Goal: Navigation & Orientation: Find specific page/section

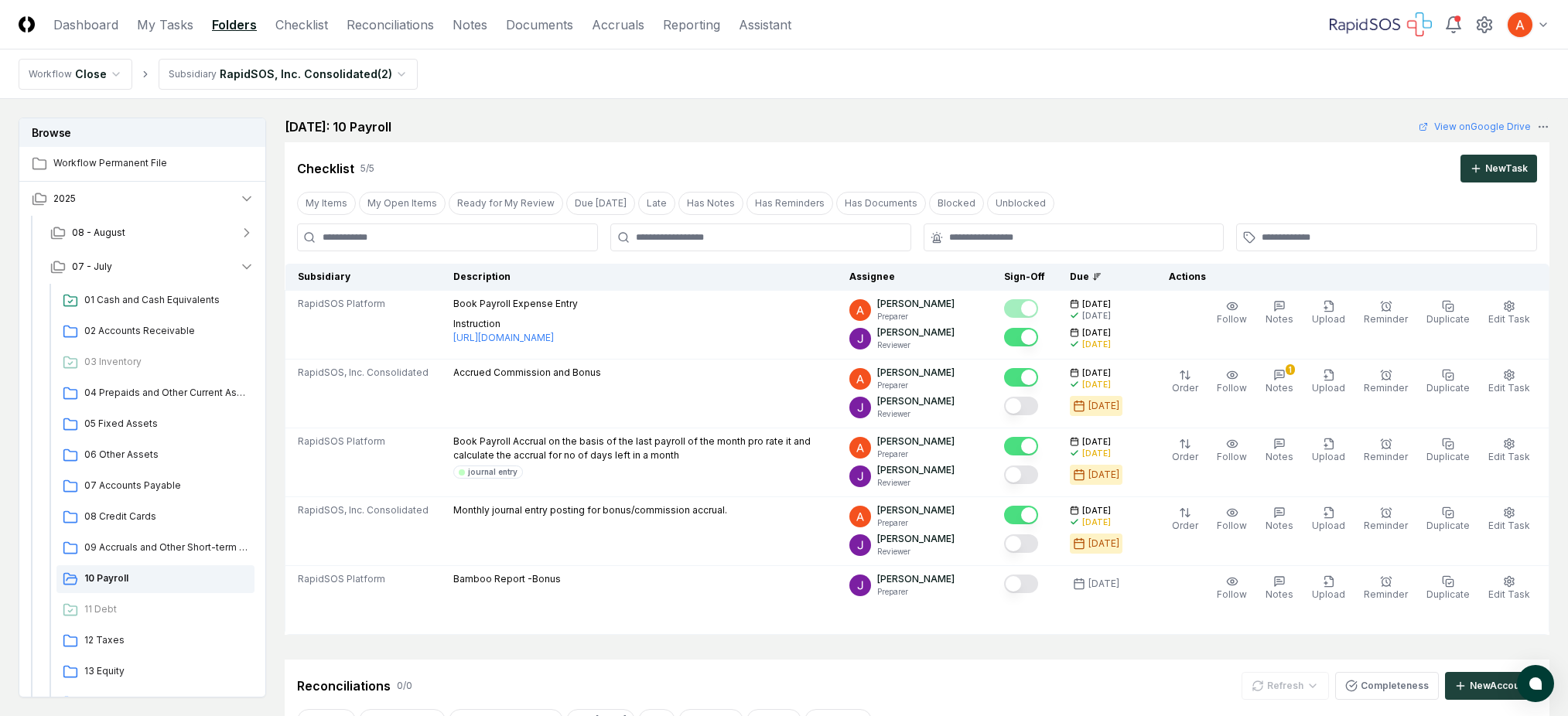
scroll to position [206, 0]
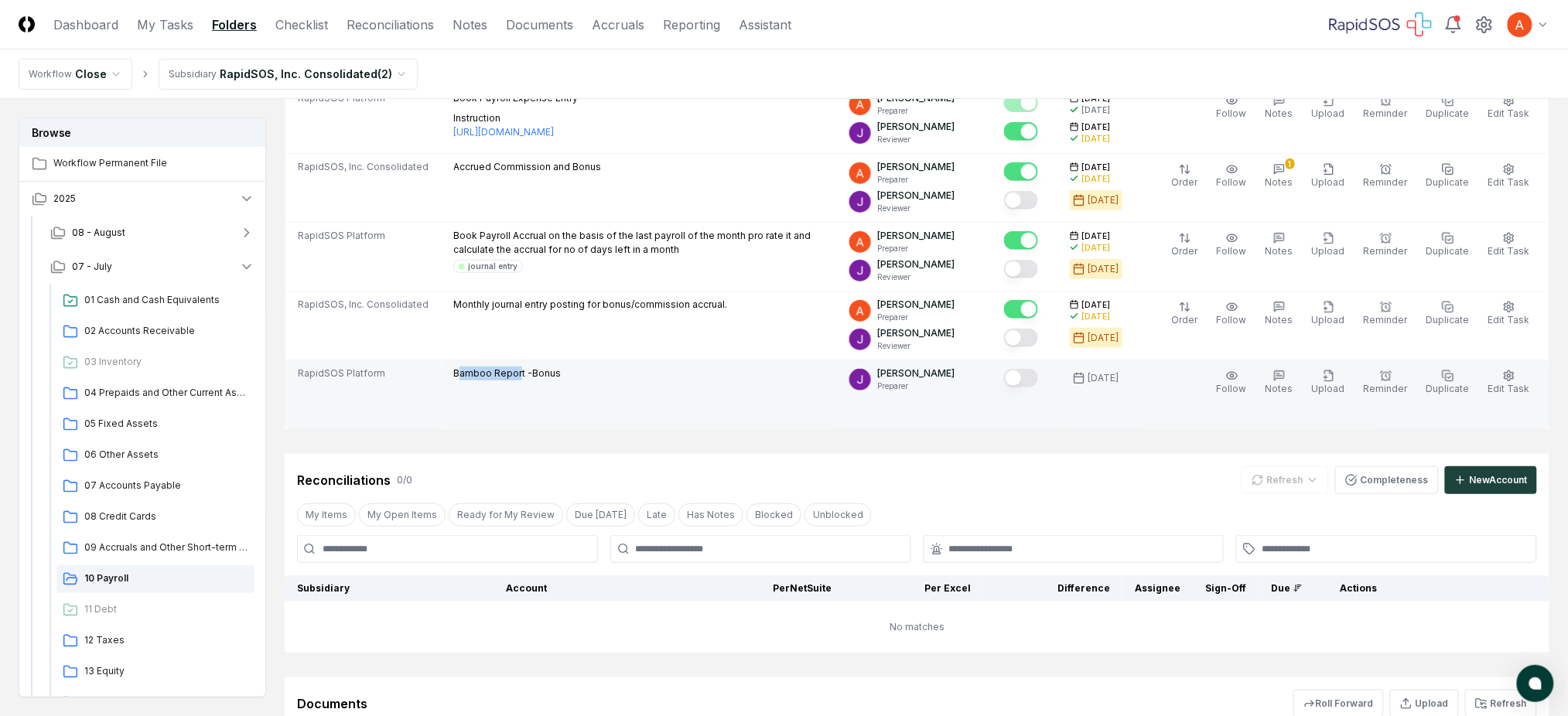
drag, startPoint x: 453, startPoint y: 379, endPoint x: 524, endPoint y: 377, distance: 71.0
click at [513, 374] on p "Bamboo Report -Bonus" at bounding box center [507, 373] width 107 height 14
click at [527, 378] on p "Bamboo Report -Bonus" at bounding box center [507, 373] width 107 height 14
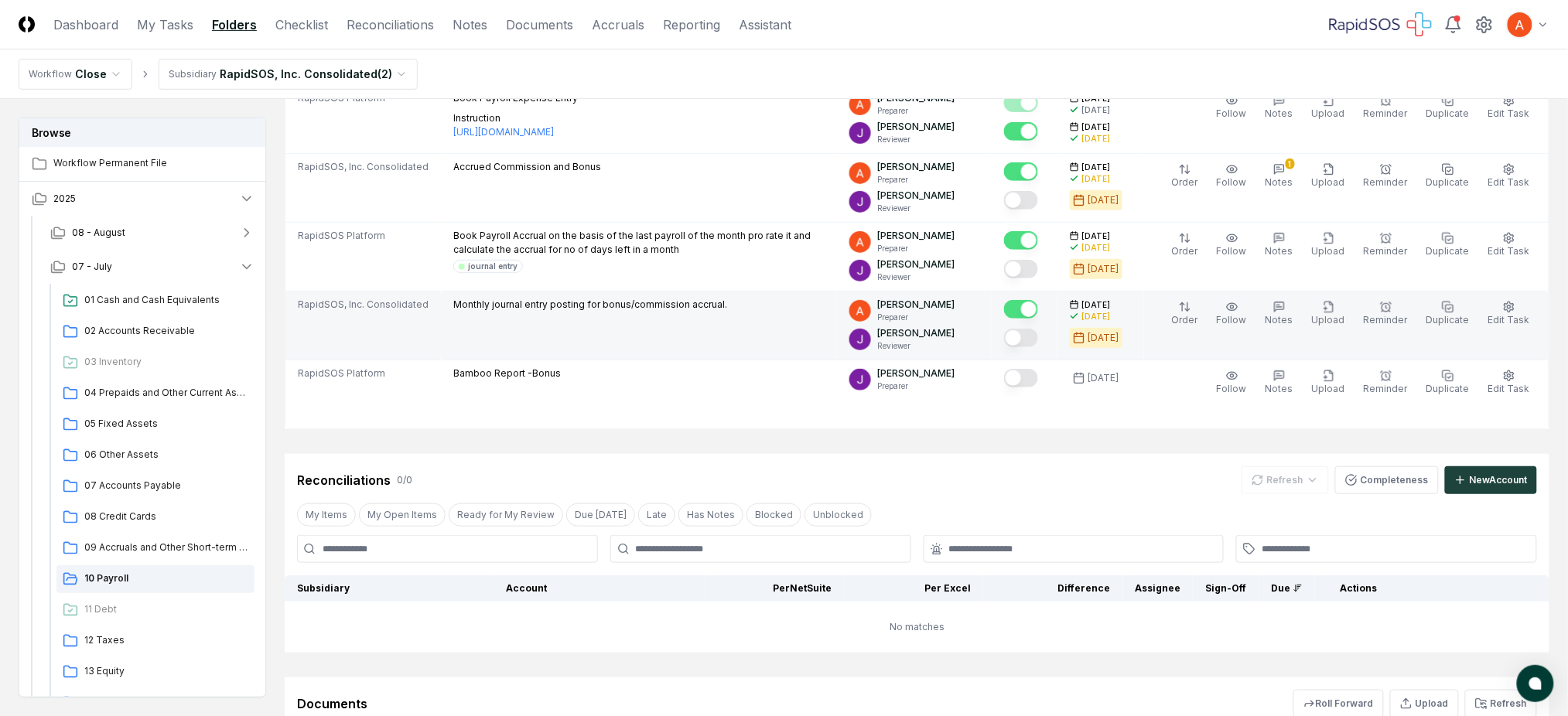
click at [635, 307] on p "Monthly journal entry posting for bonus/commission accrual." at bounding box center [591, 305] width 274 height 14
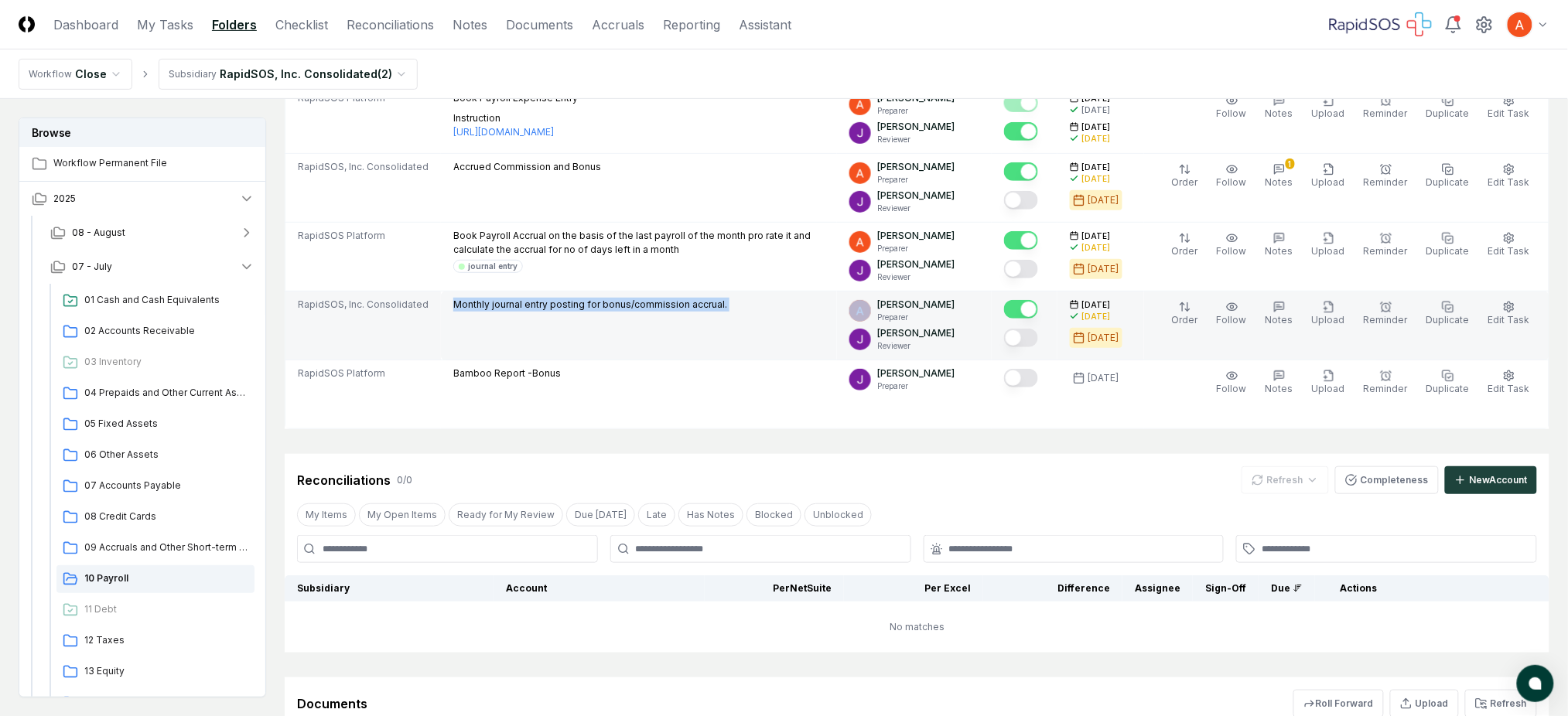
click at [635, 307] on p "Monthly journal entry posting for bonus/commission accrual." at bounding box center [591, 305] width 274 height 14
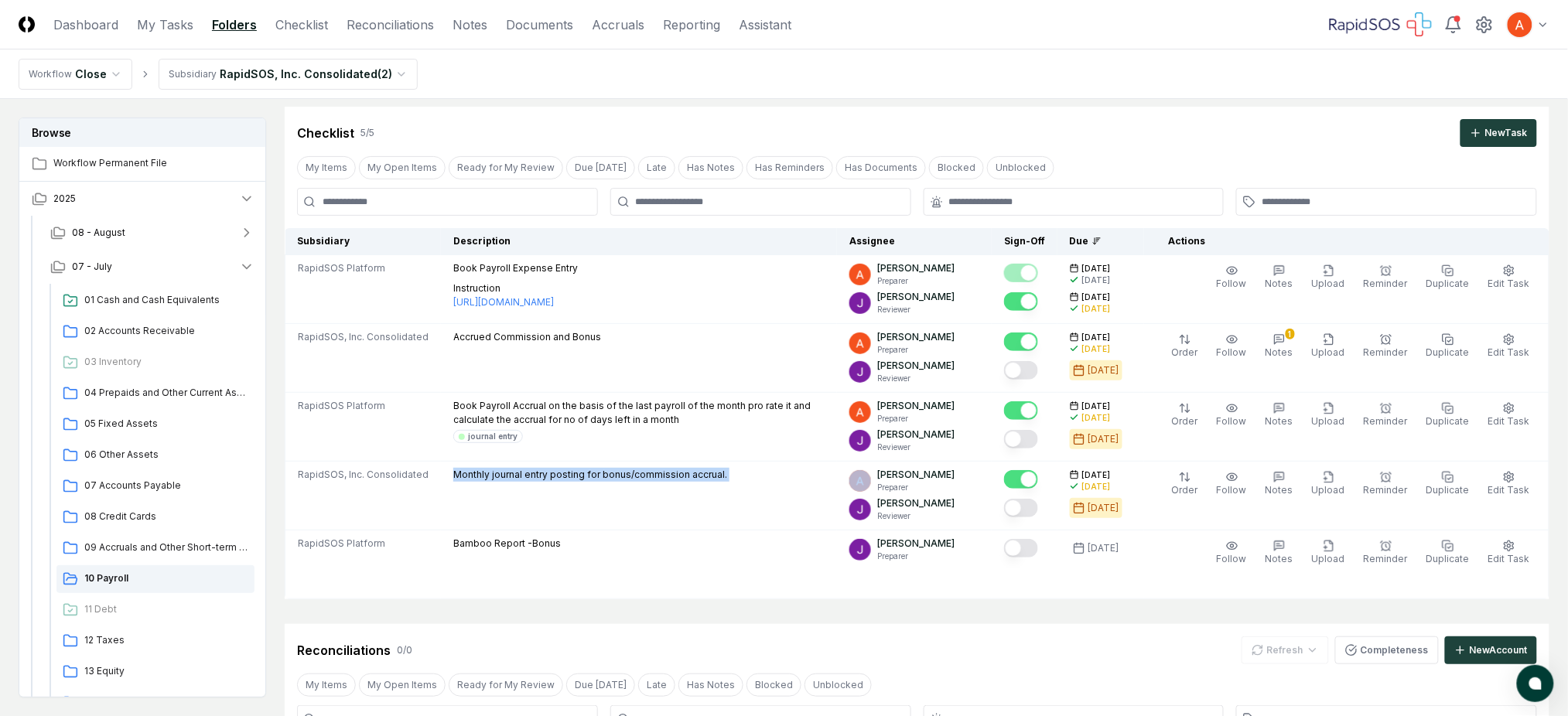
scroll to position [0, 0]
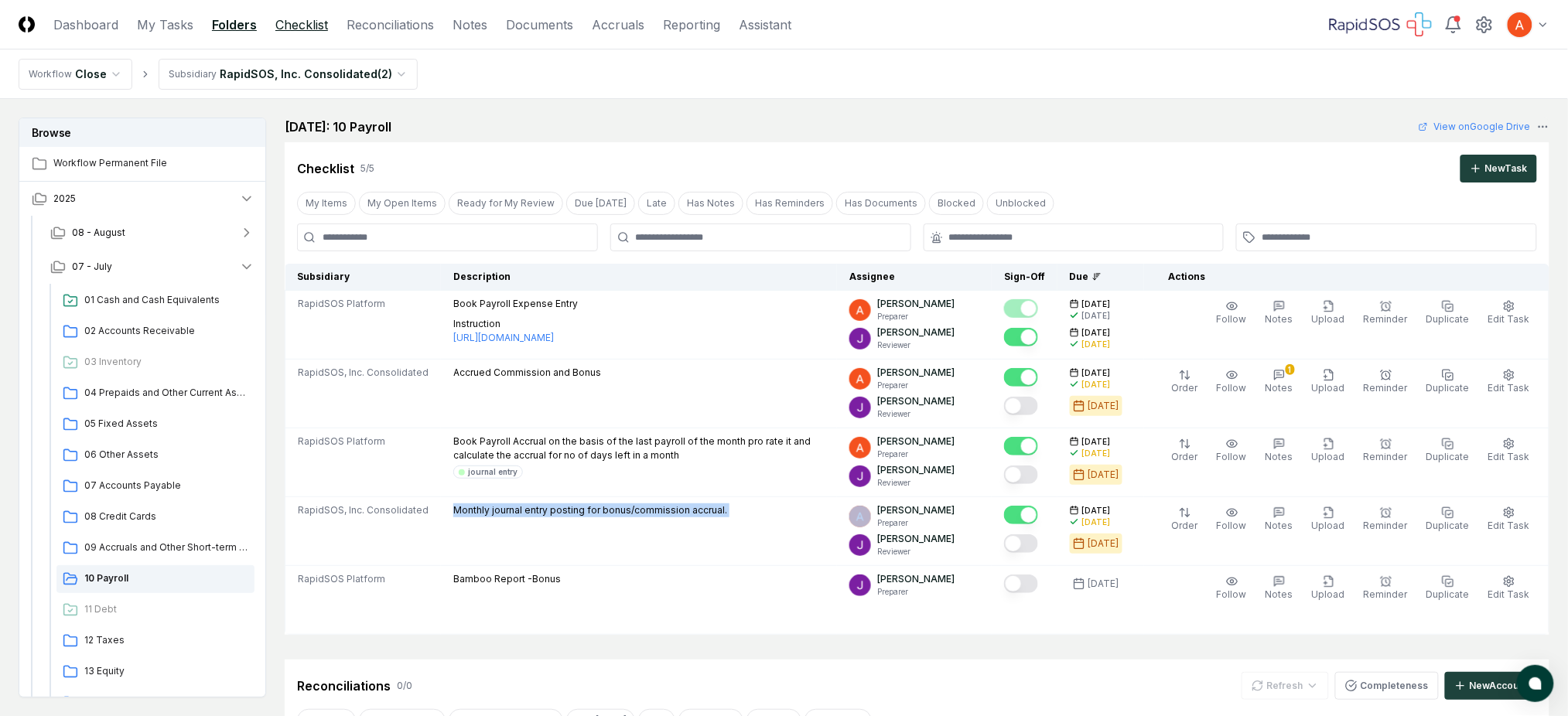
click at [301, 31] on link "Checklist" at bounding box center [301, 25] width 53 height 18
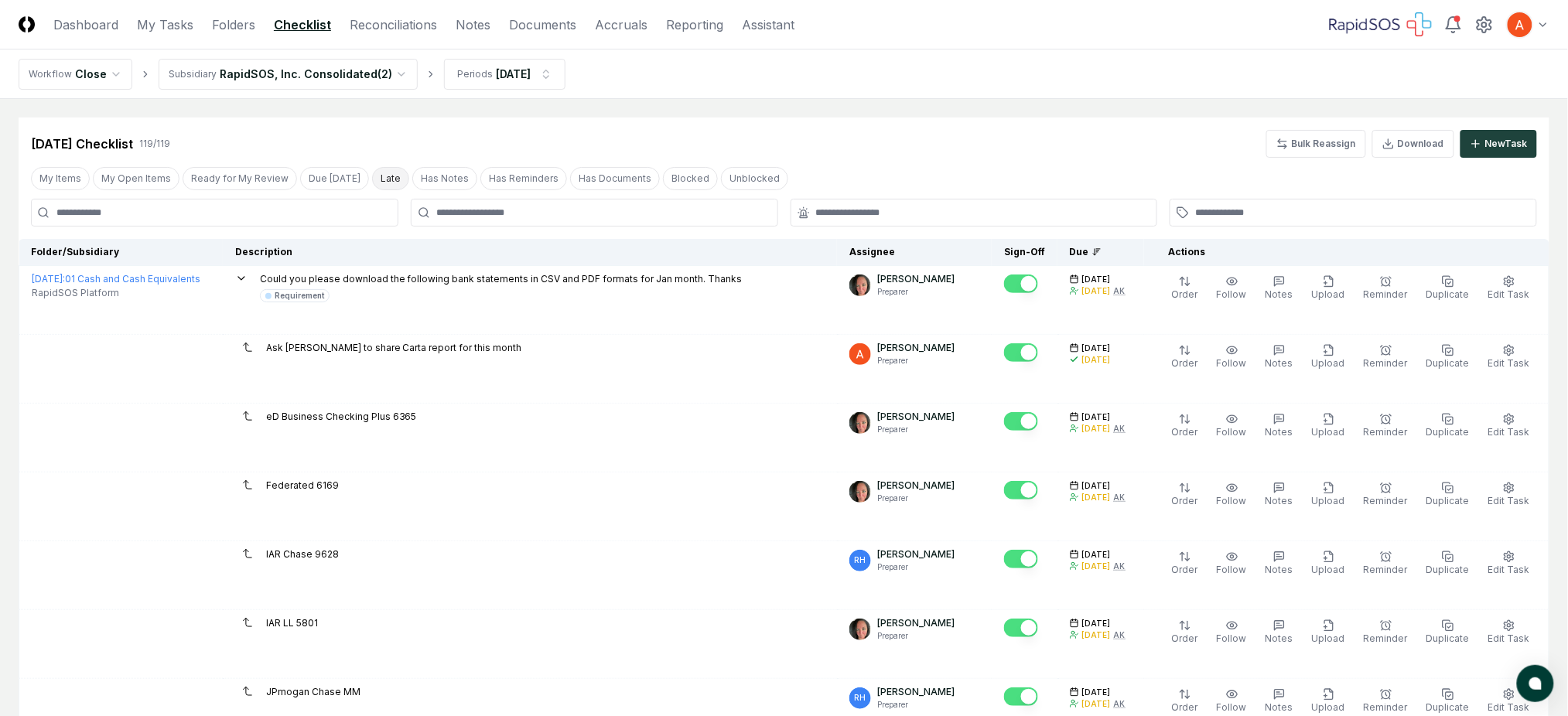
click at [372, 175] on button "Late" at bounding box center [390, 178] width 37 height 23
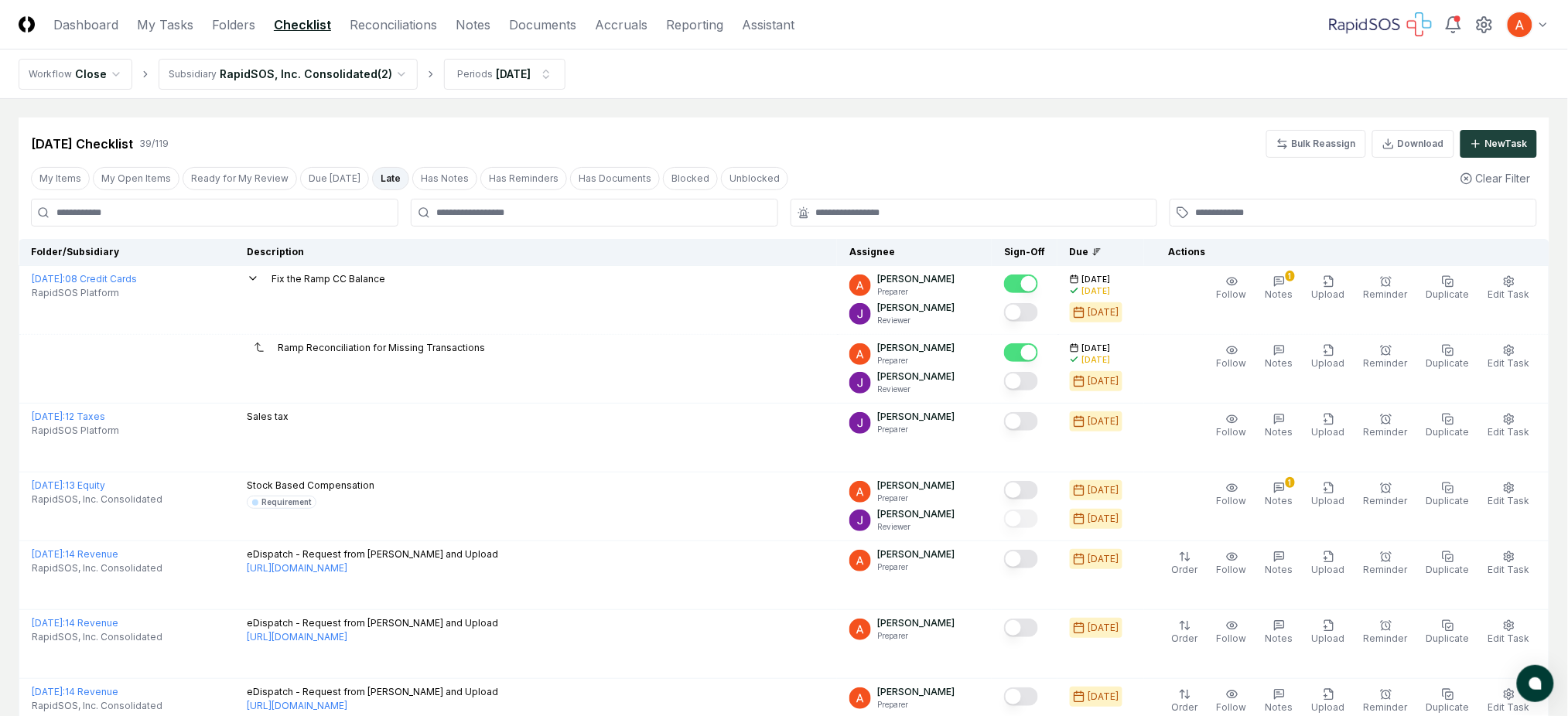
click at [387, 177] on button "Late" at bounding box center [390, 178] width 37 height 23
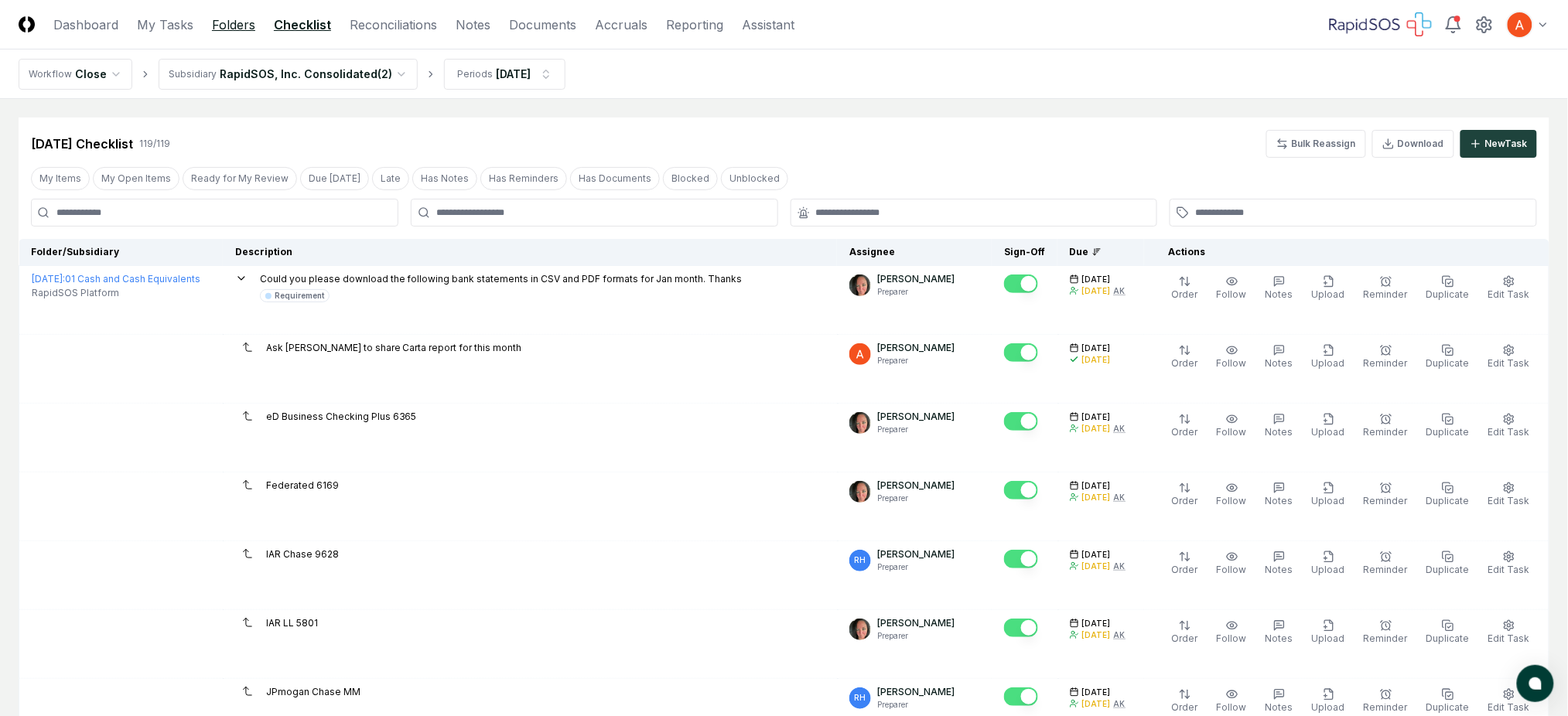
click at [227, 25] on link "Folders" at bounding box center [233, 25] width 43 height 18
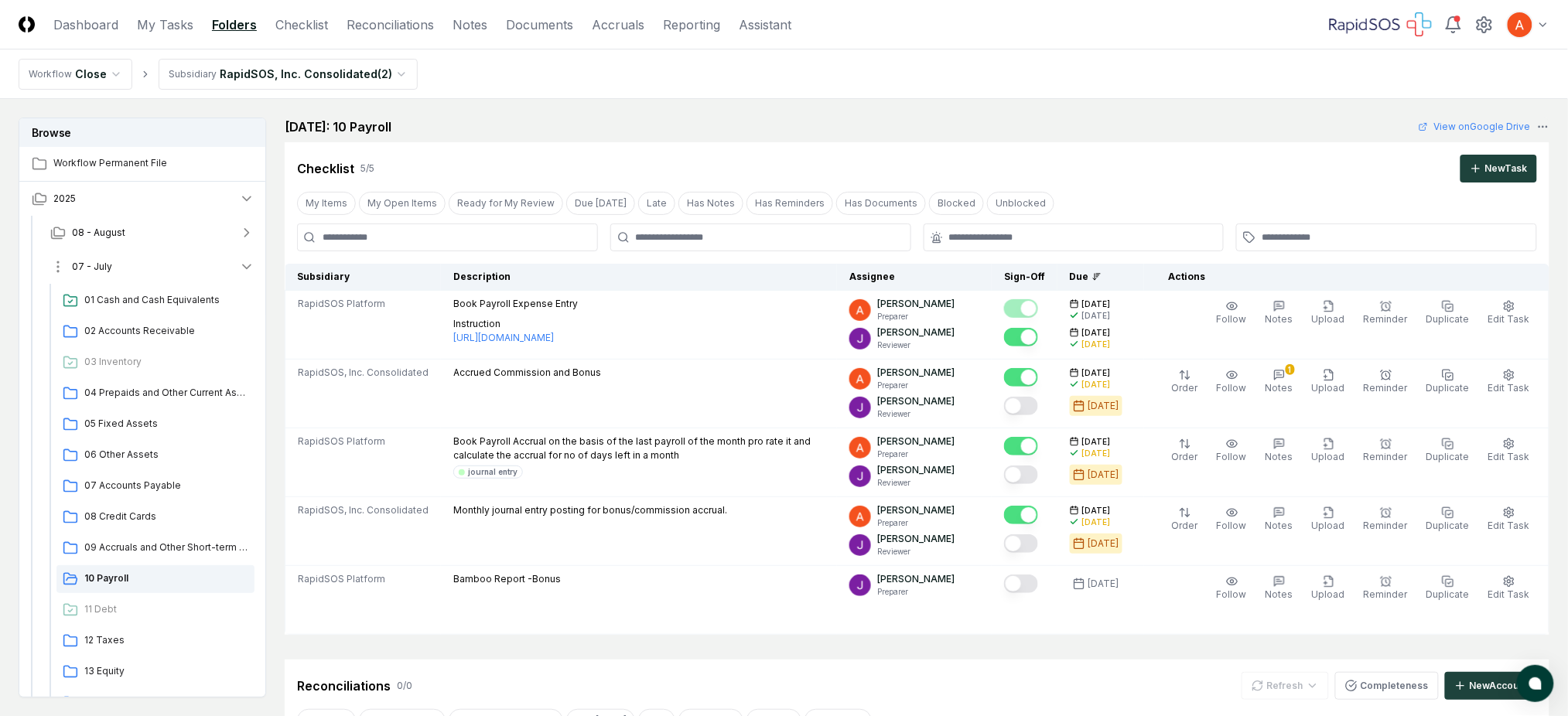
click at [158, 274] on button "07 - July" at bounding box center [152, 266] width 229 height 34
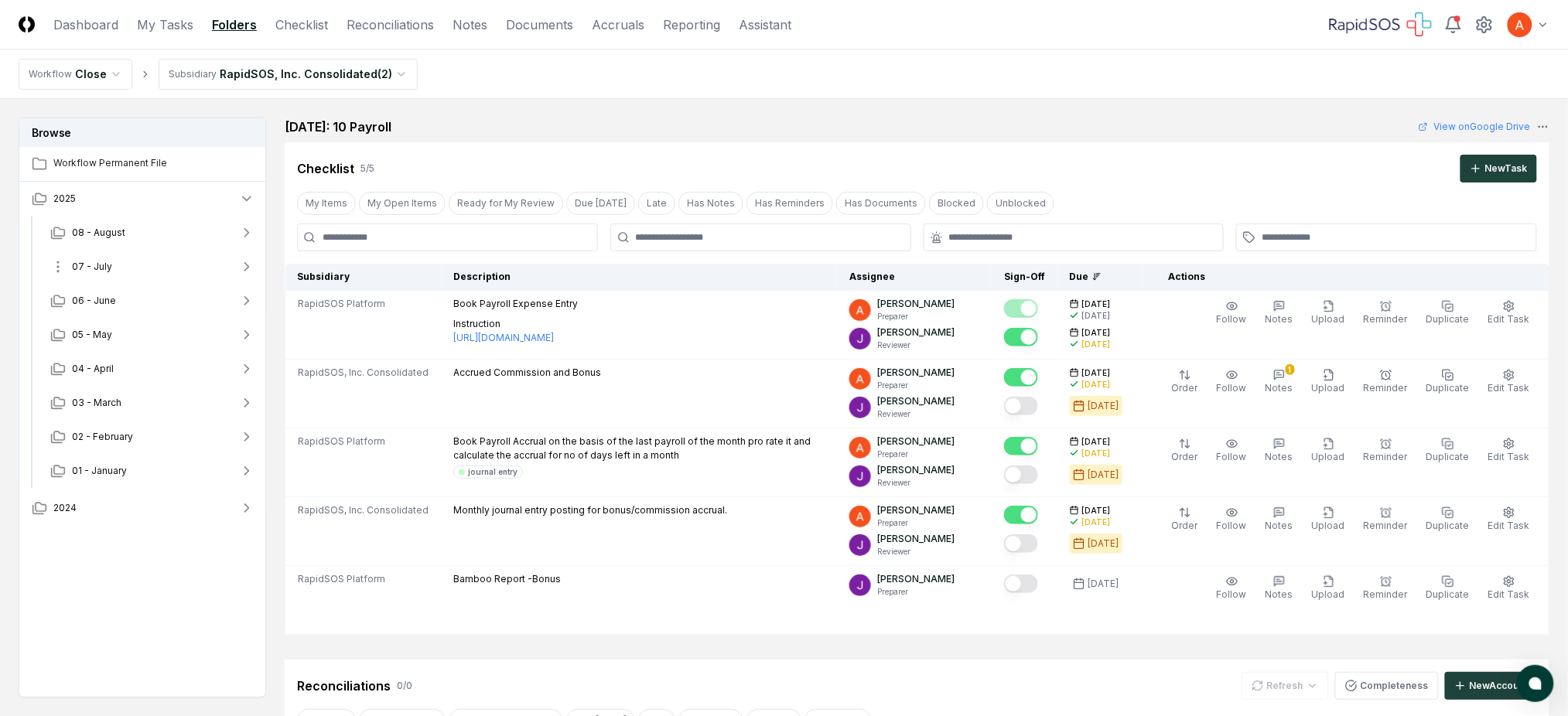
click at [158, 274] on button "07 - July" at bounding box center [152, 266] width 229 height 34
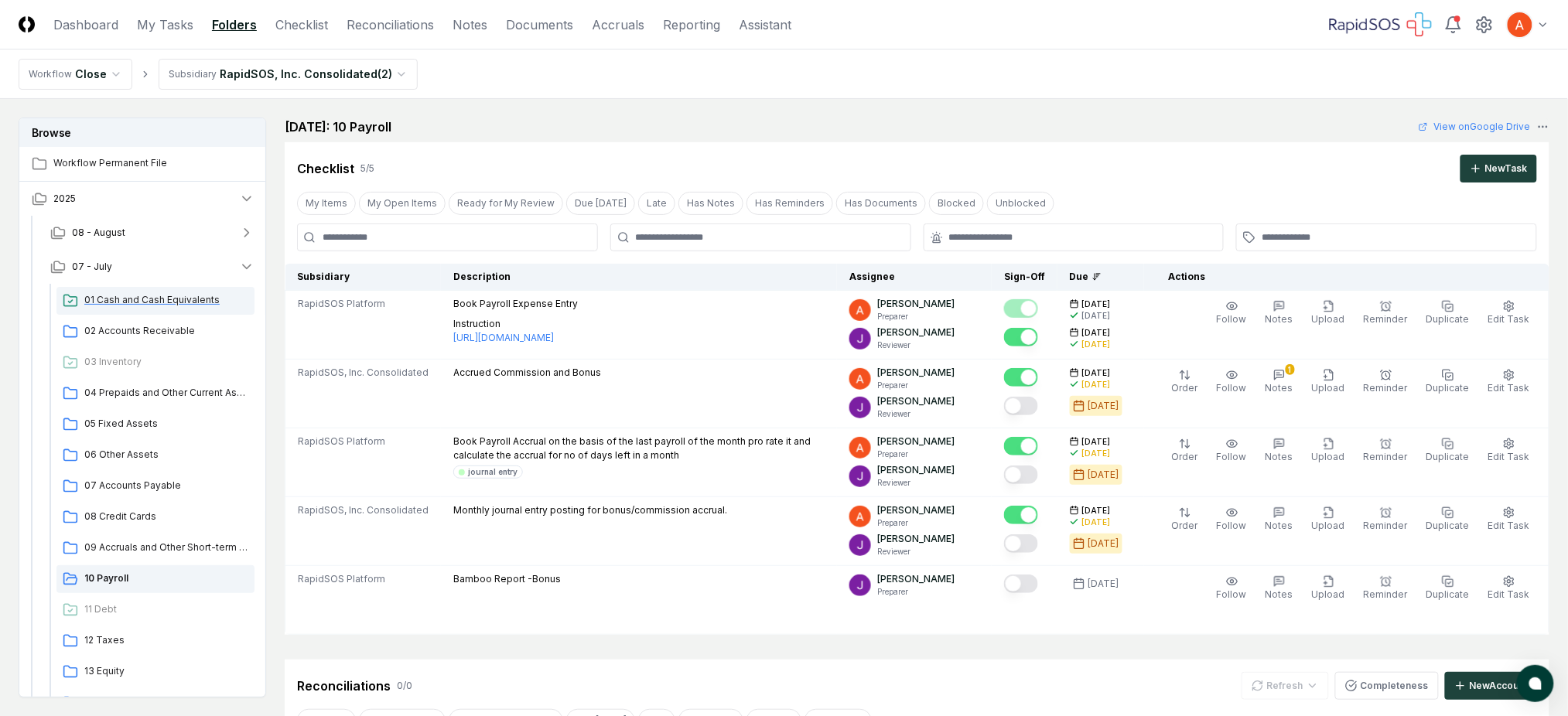
click at [147, 305] on span "01 Cash and Cash Equivalents" at bounding box center [166, 300] width 164 height 14
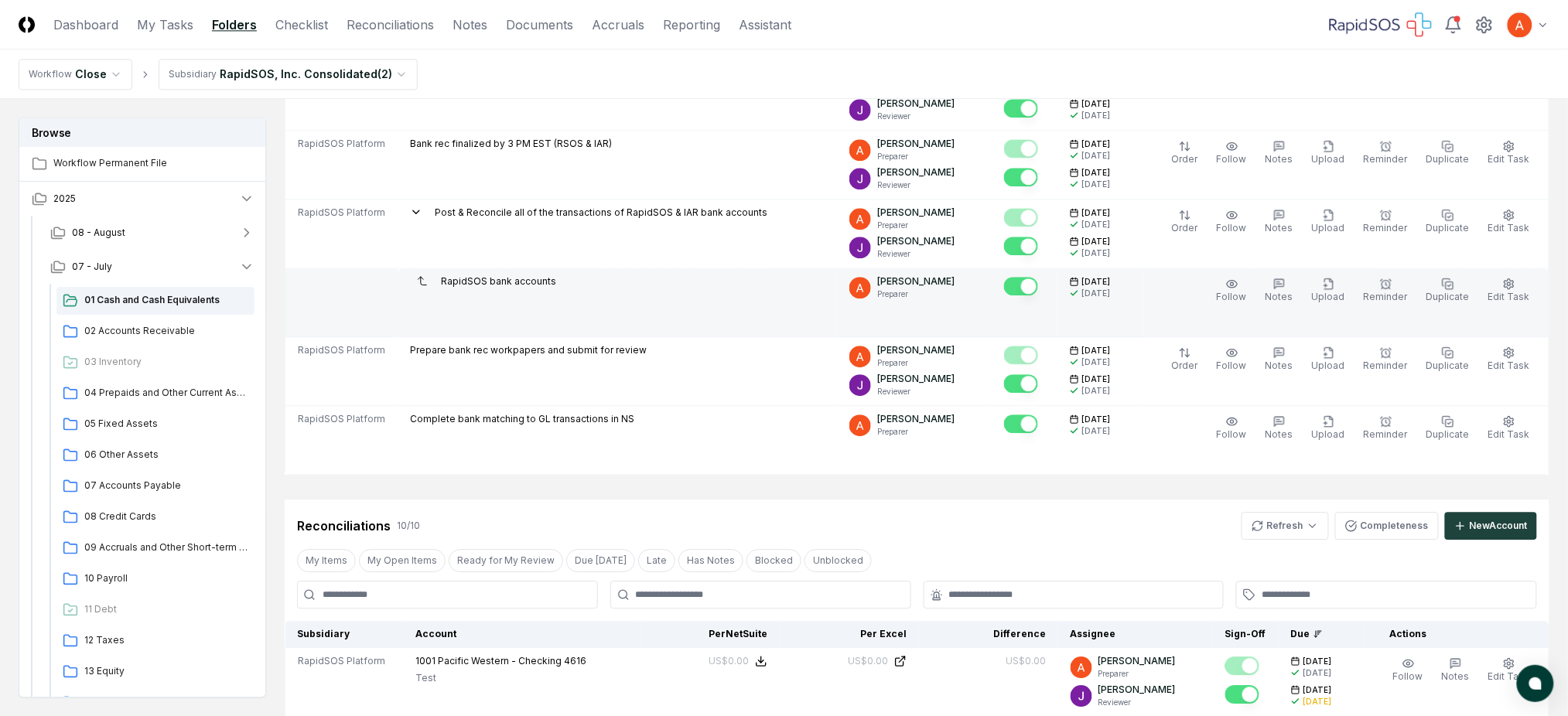
scroll to position [1753, 0]
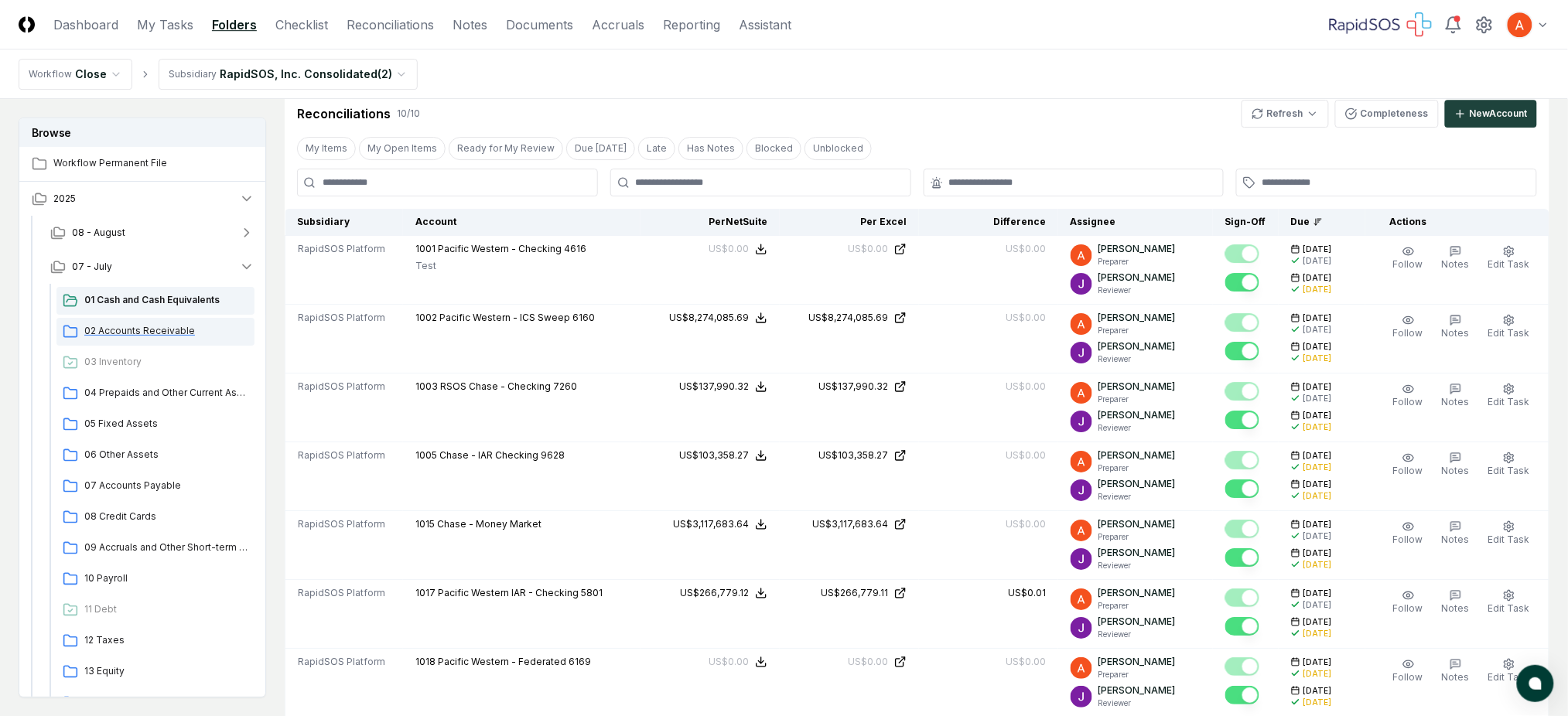
click at [136, 339] on div "02 Accounts Receivable" at bounding box center [155, 332] width 198 height 28
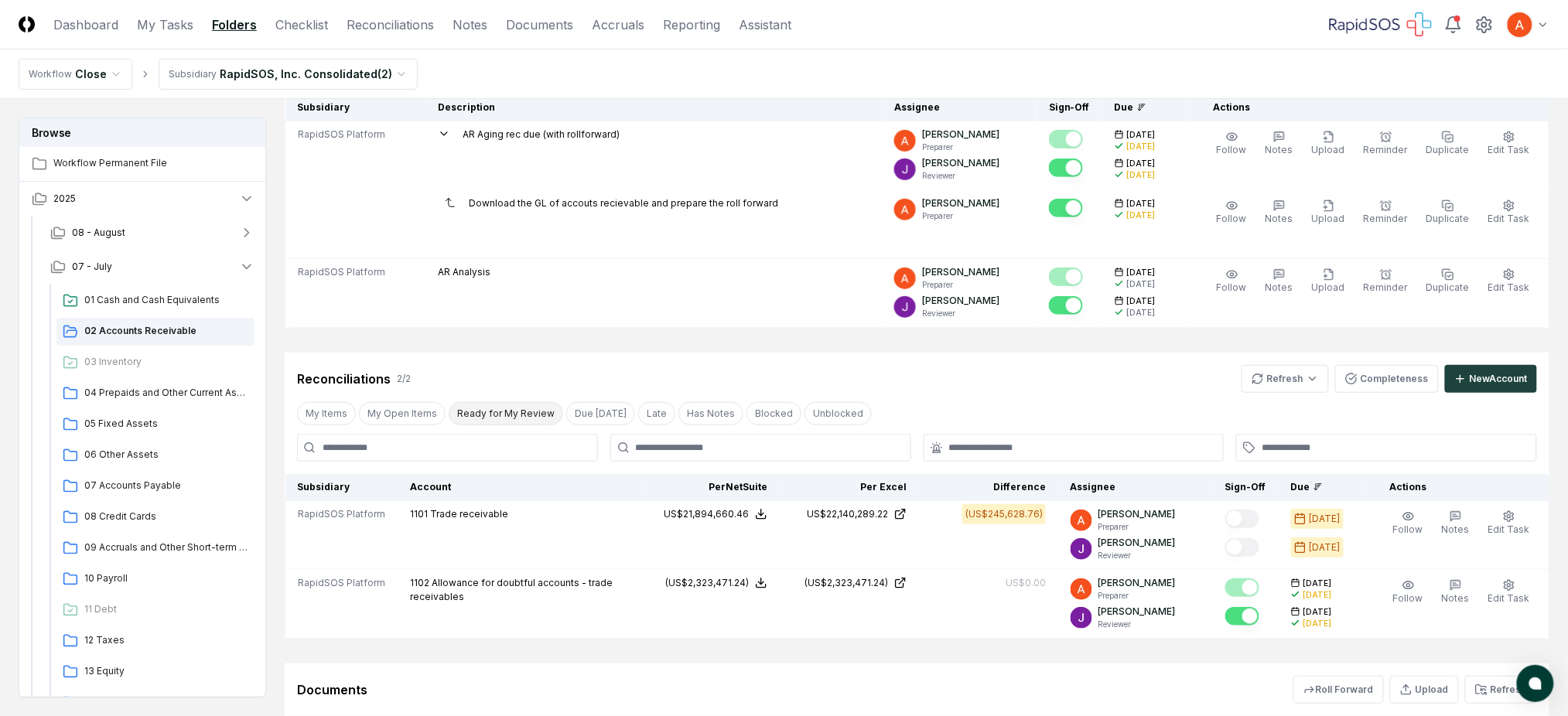
scroll to position [206, 0]
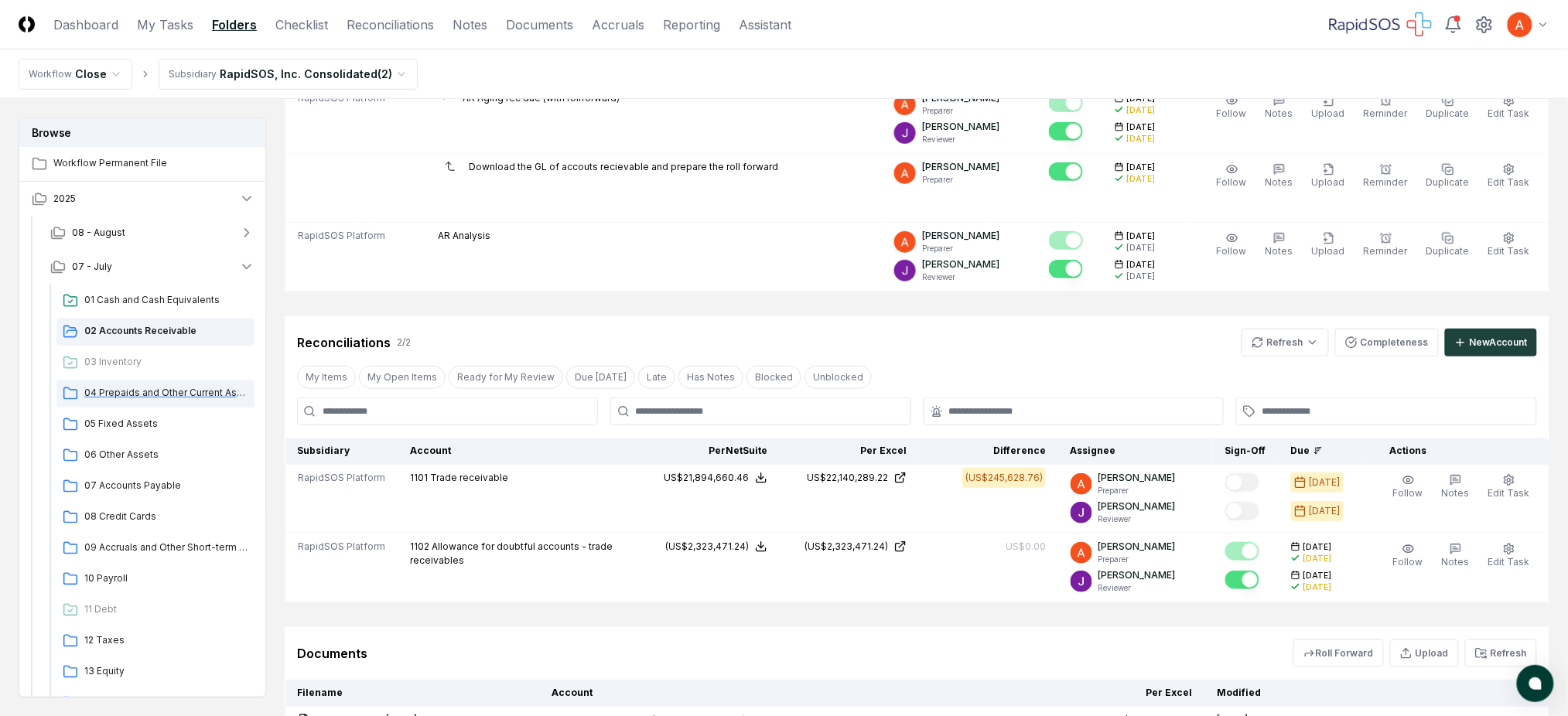
click at [145, 390] on span "04 Prepaids and Other Current Assets" at bounding box center [166, 393] width 164 height 14
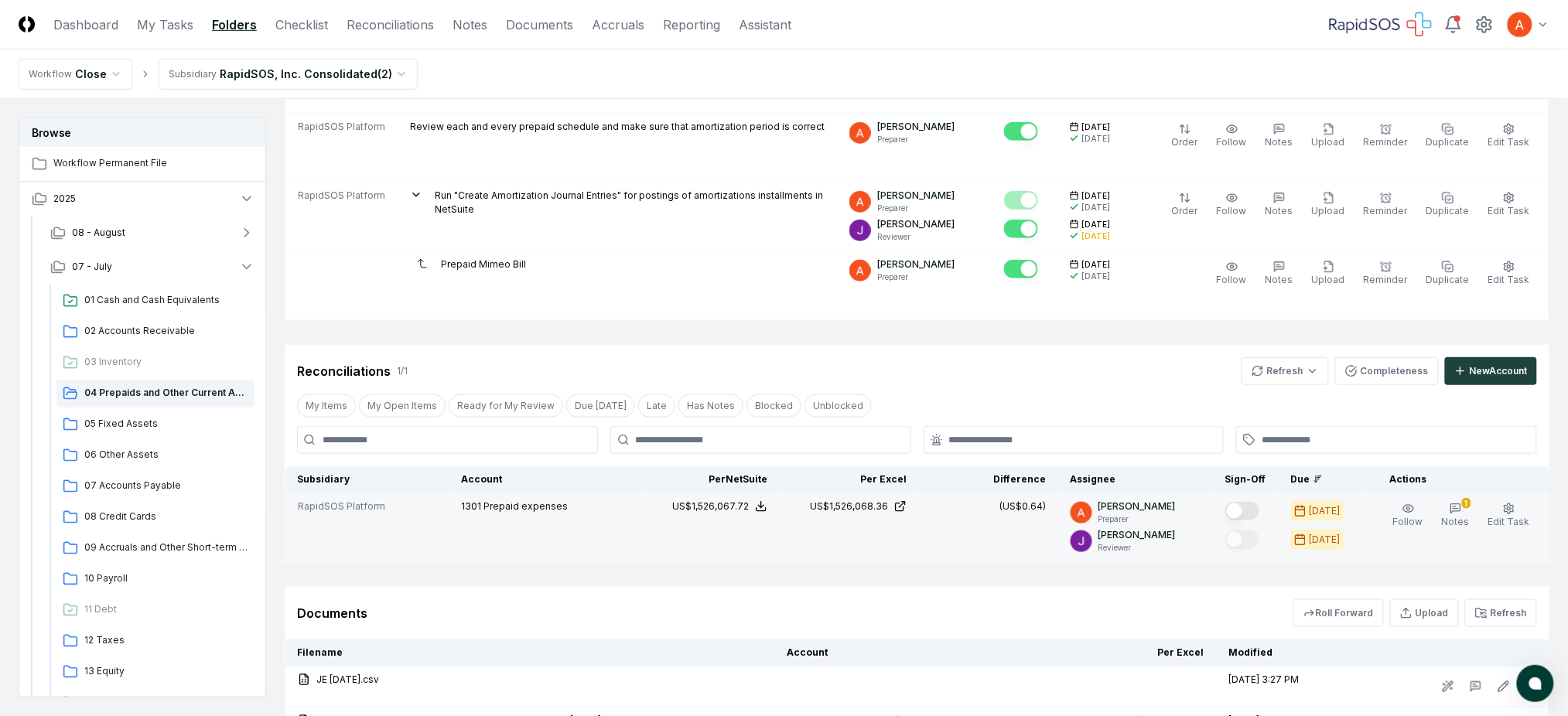
scroll to position [459, 0]
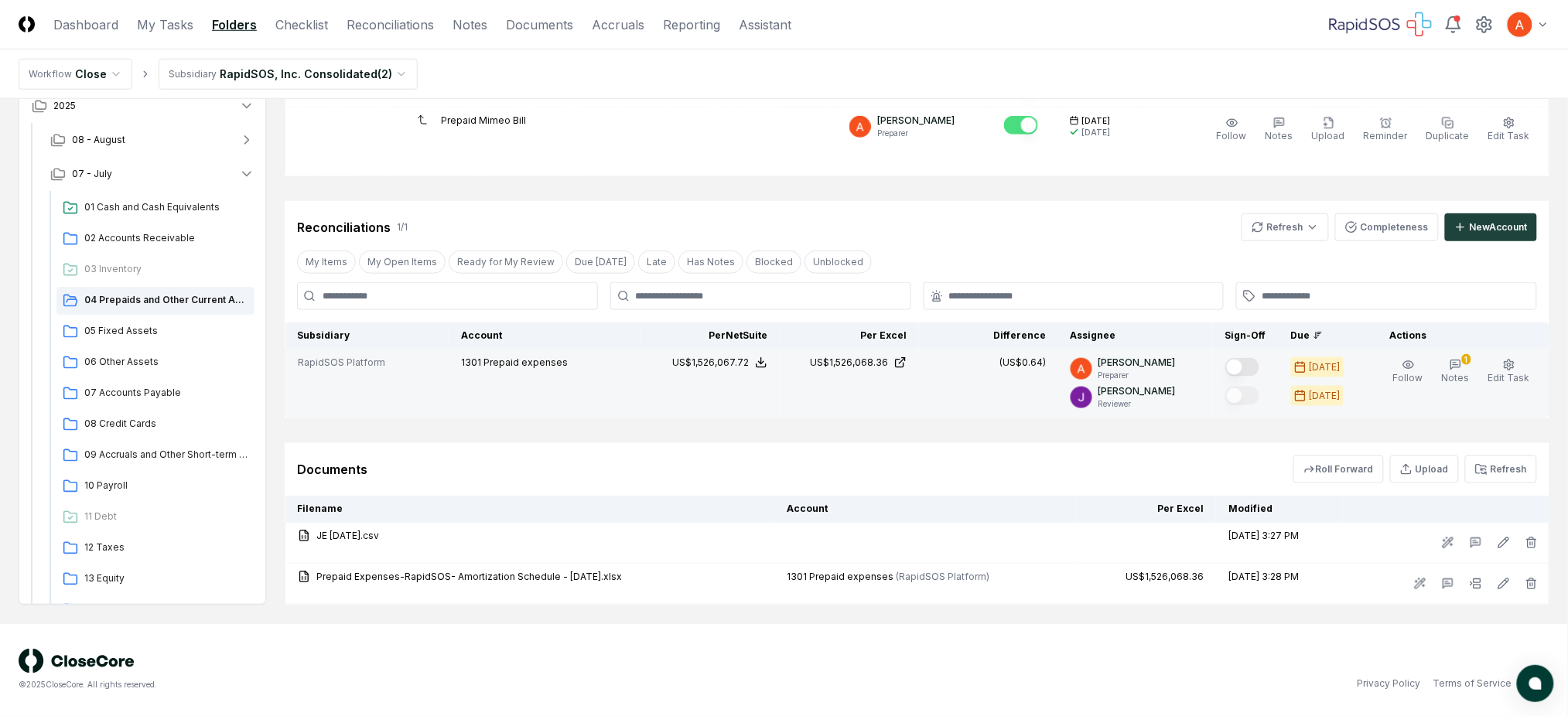
click at [1259, 365] on button "Mark complete" at bounding box center [1242, 367] width 34 height 18
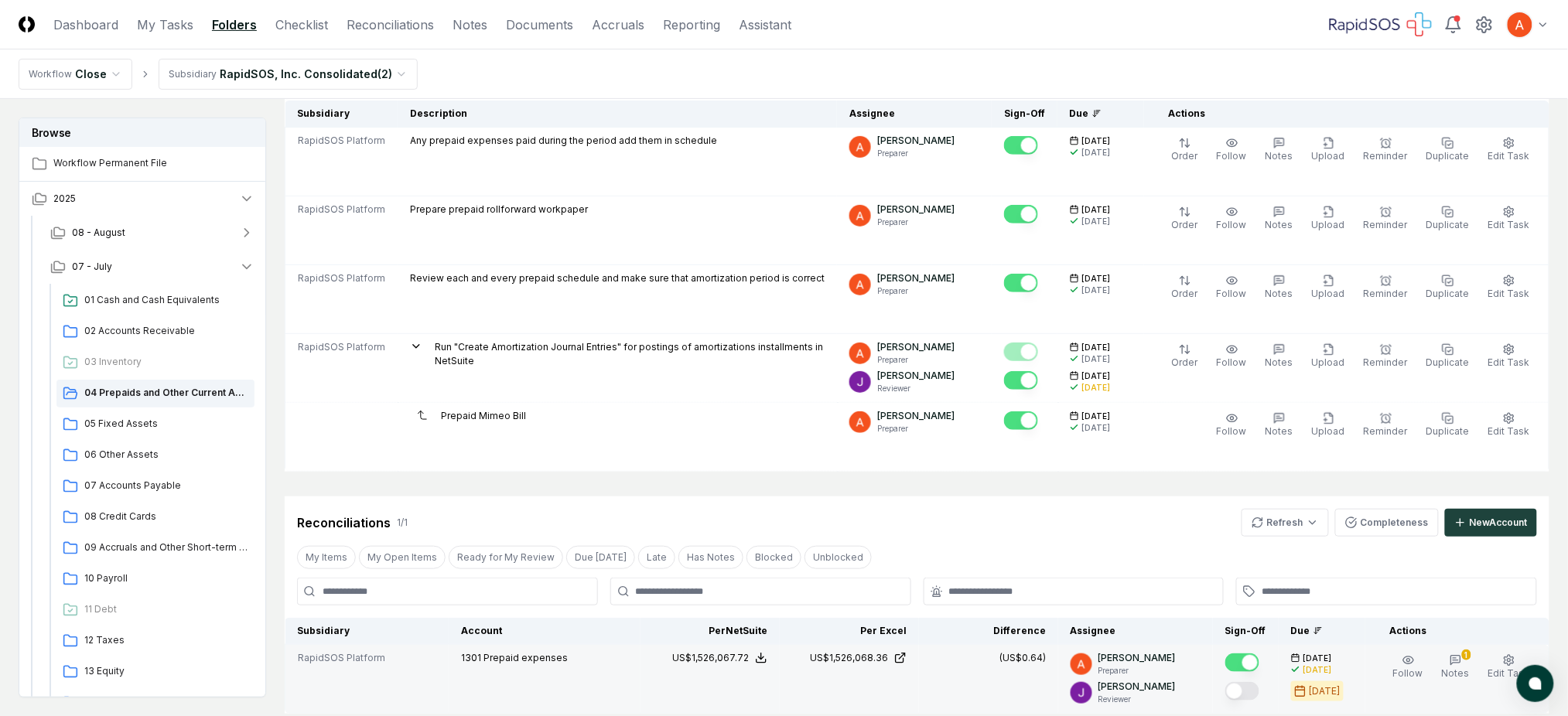
scroll to position [252, 0]
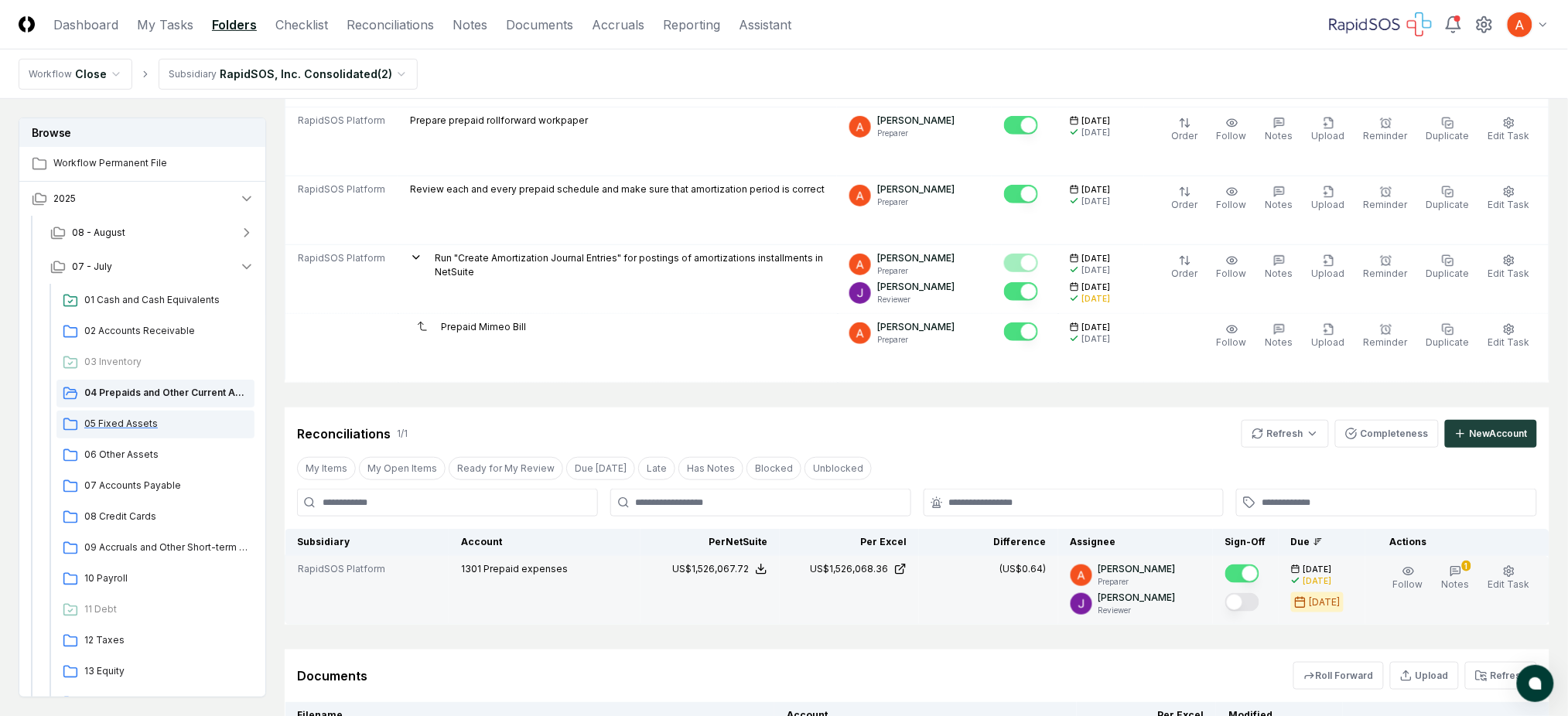
click at [128, 414] on div "05 Fixed Assets" at bounding box center [155, 424] width 198 height 28
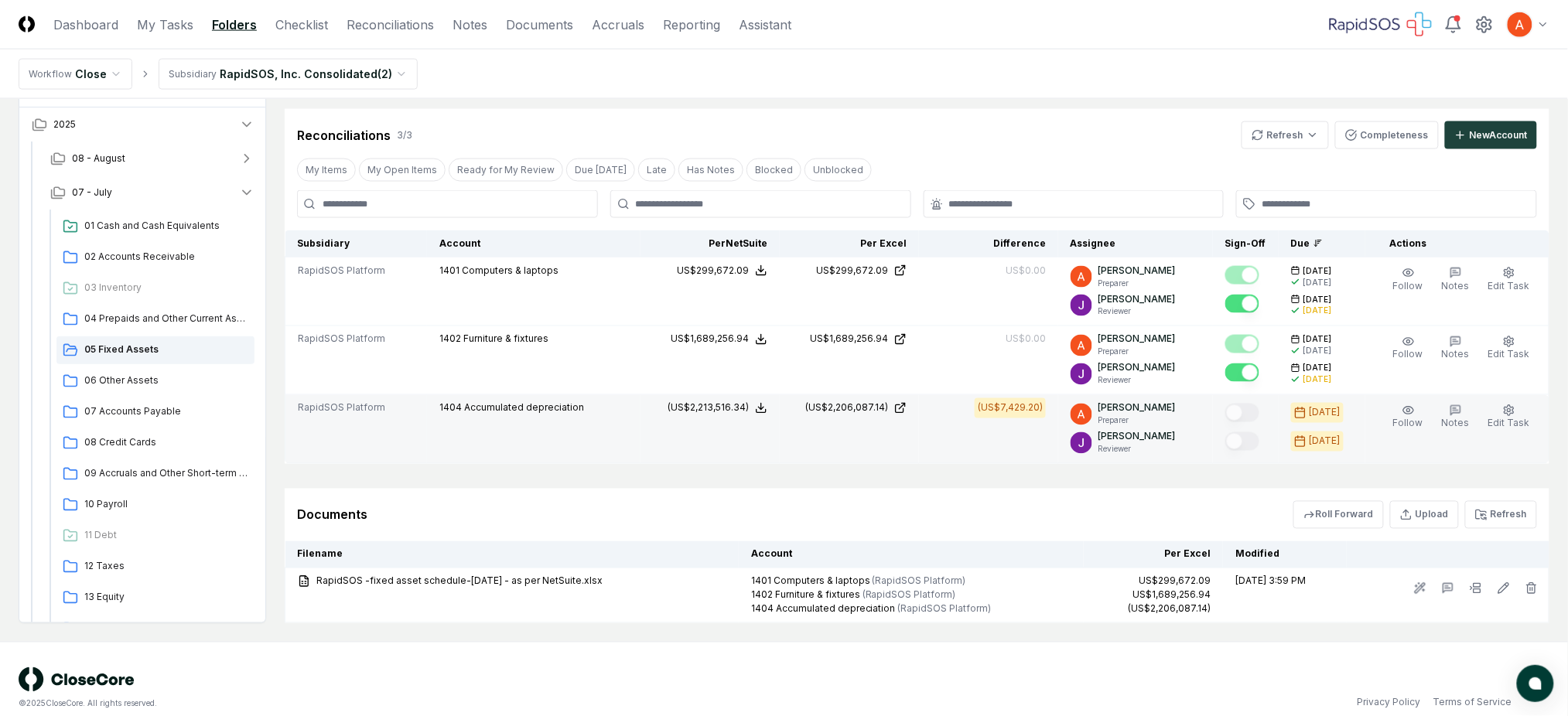
scroll to position [776, 0]
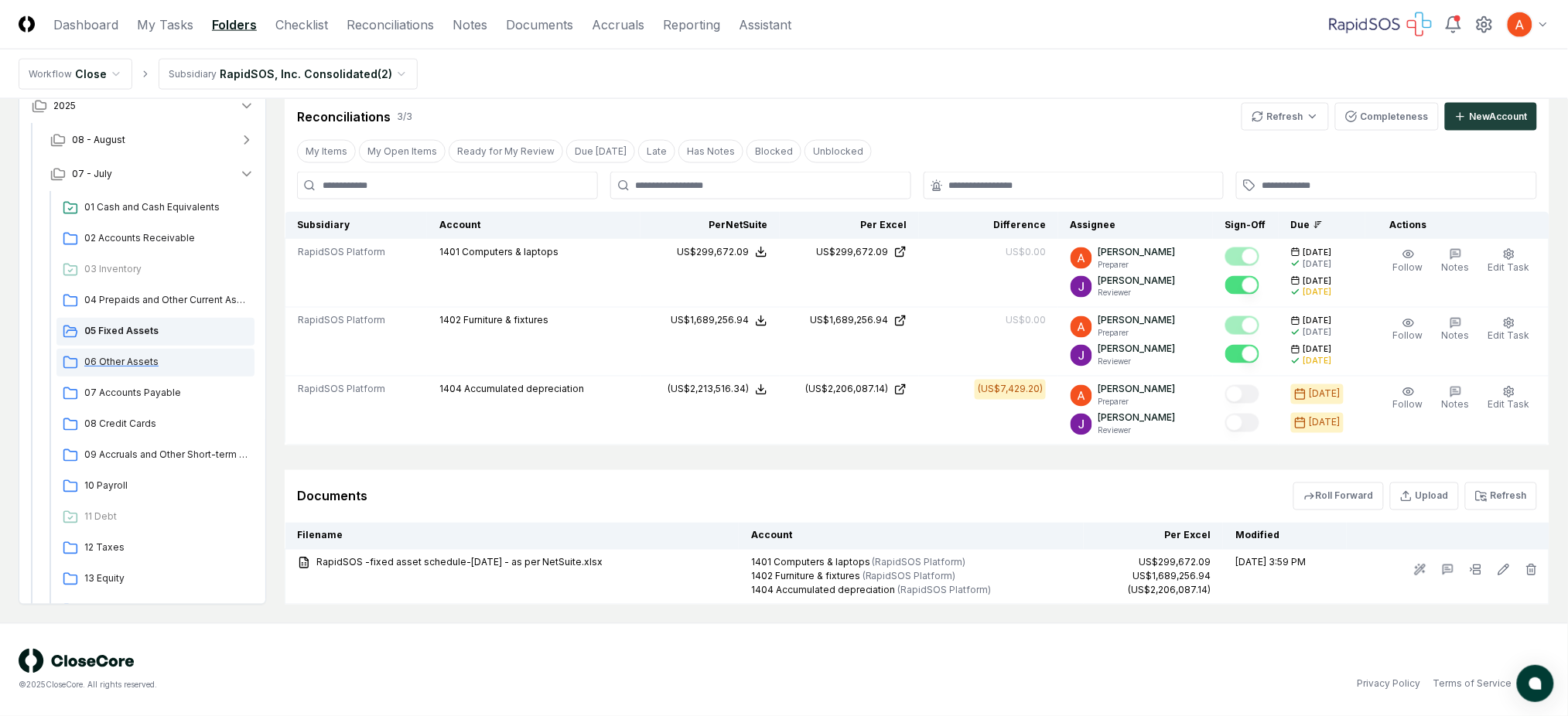
click at [127, 358] on span "06 Other Assets" at bounding box center [166, 362] width 164 height 14
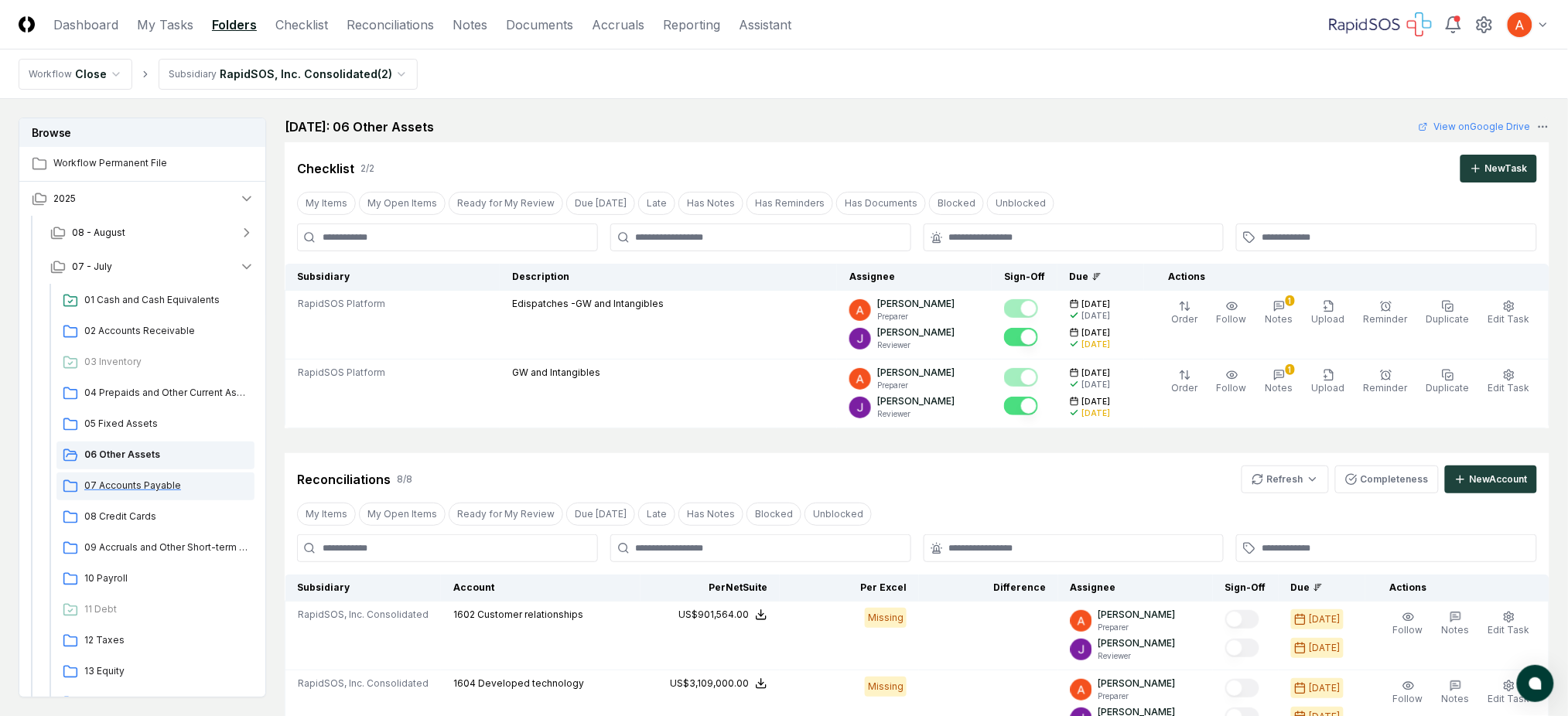
click at [139, 479] on span "07 Accounts Payable" at bounding box center [166, 486] width 164 height 14
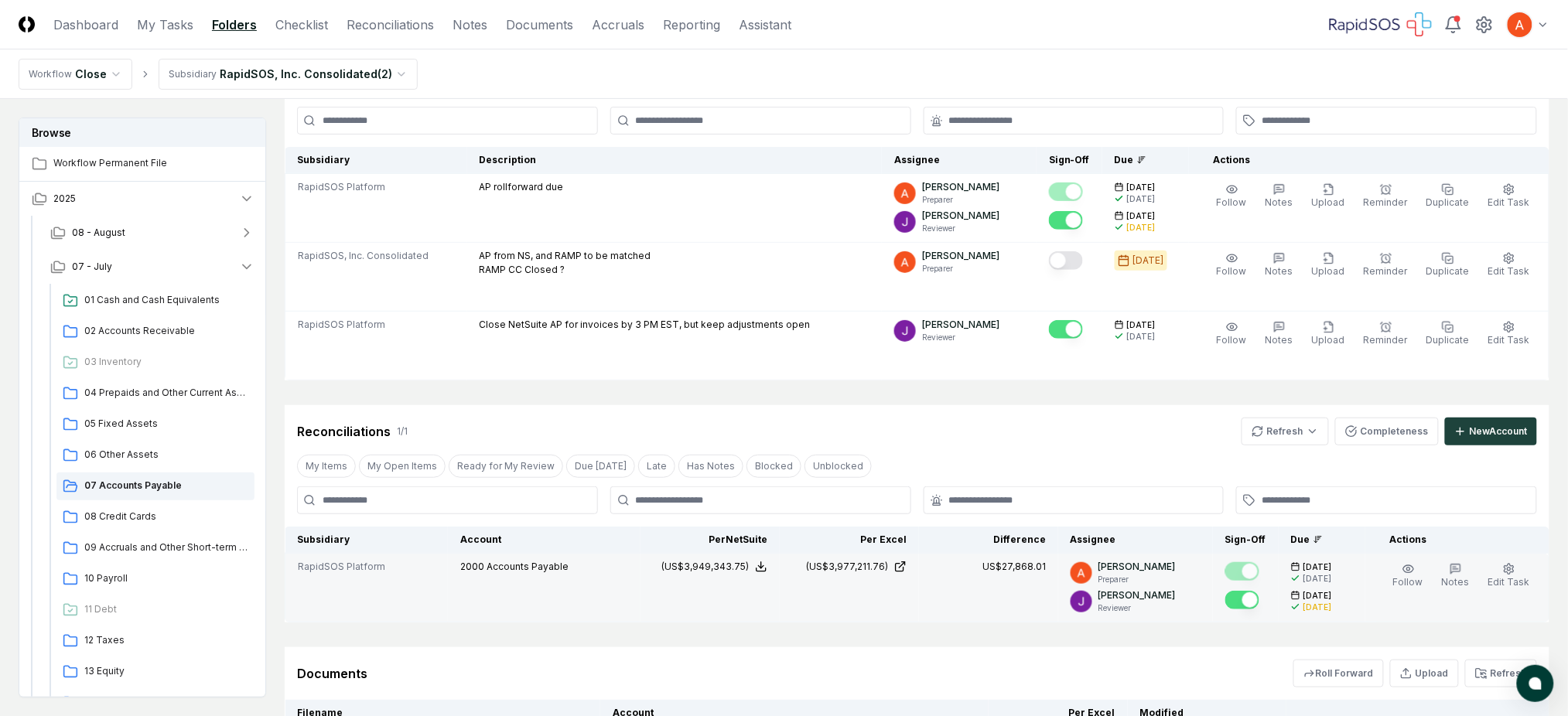
scroll to position [309, 0]
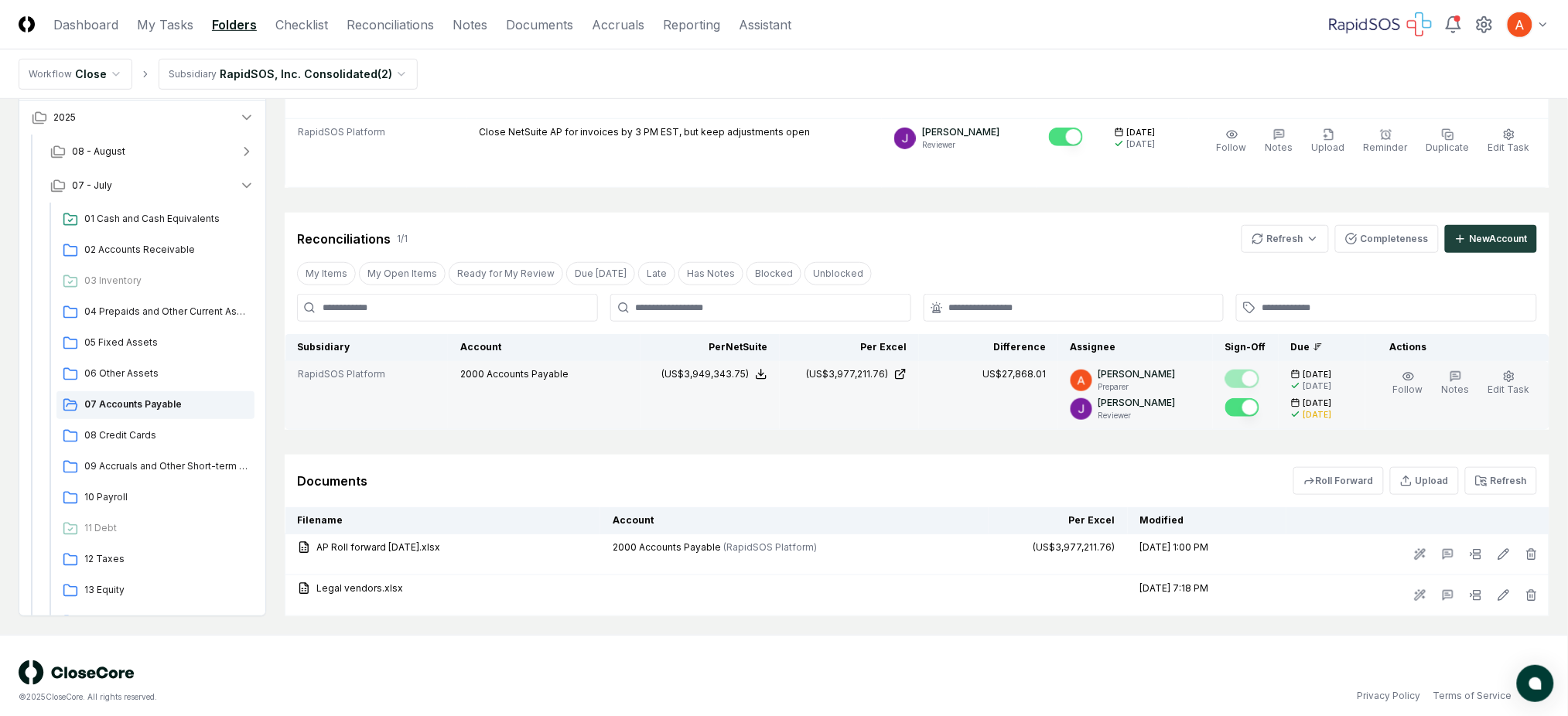
click at [1025, 378] on div "US$27,868.01" at bounding box center [1014, 374] width 63 height 14
click at [1018, 365] on td "US$27,868.01" at bounding box center [989, 395] width 139 height 69
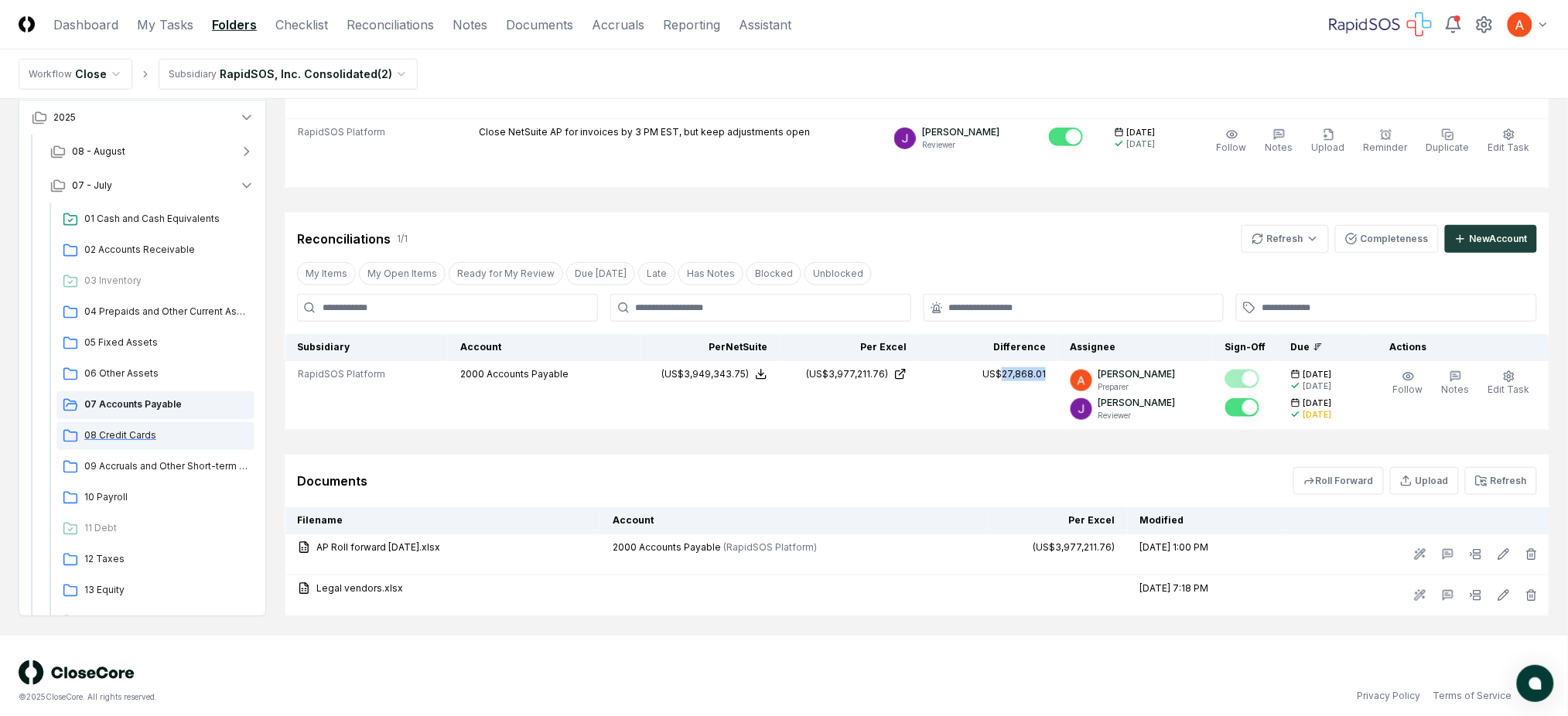
click at [109, 426] on div "08 Credit Cards" at bounding box center [155, 437] width 198 height 28
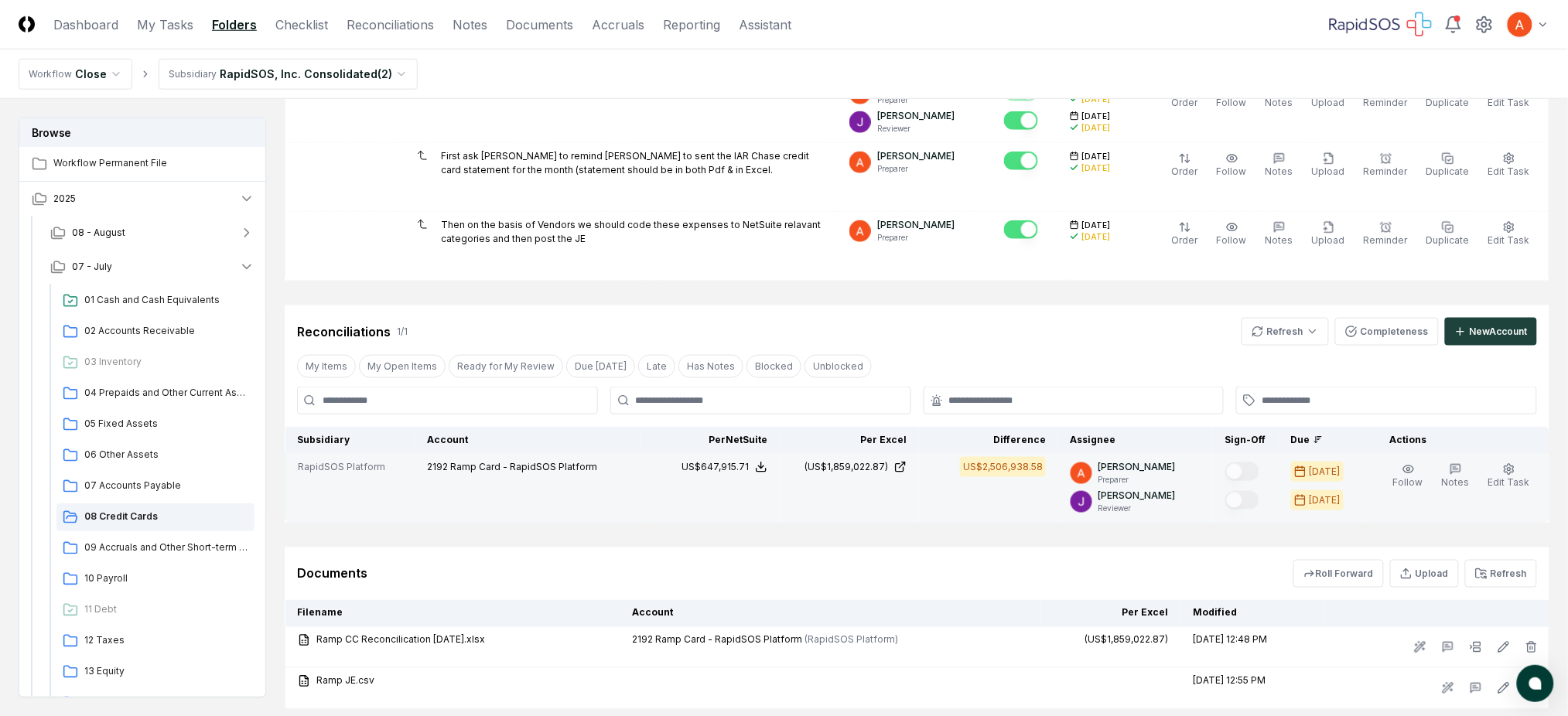
scroll to position [515, 0]
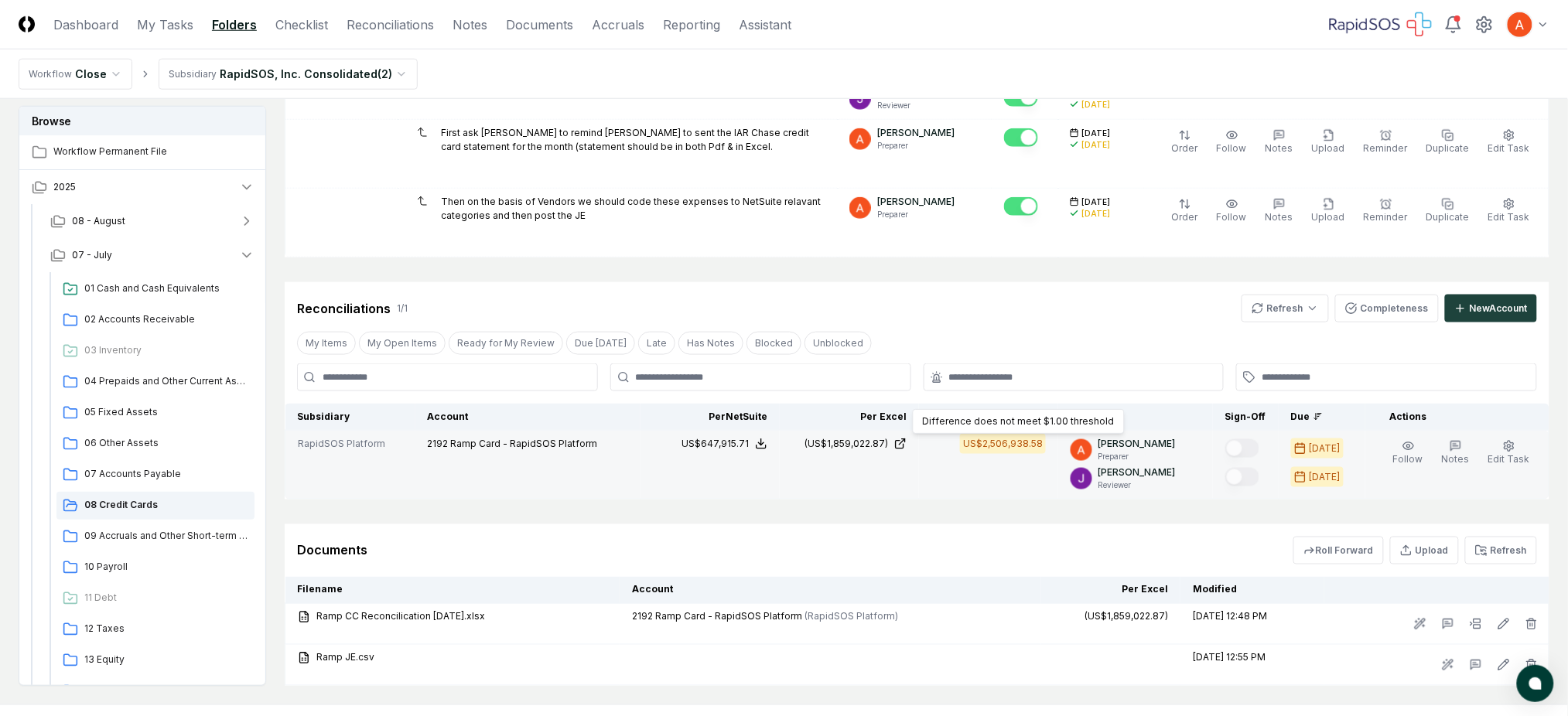
click at [986, 449] on div "US$2,506,938.58" at bounding box center [1003, 444] width 80 height 14
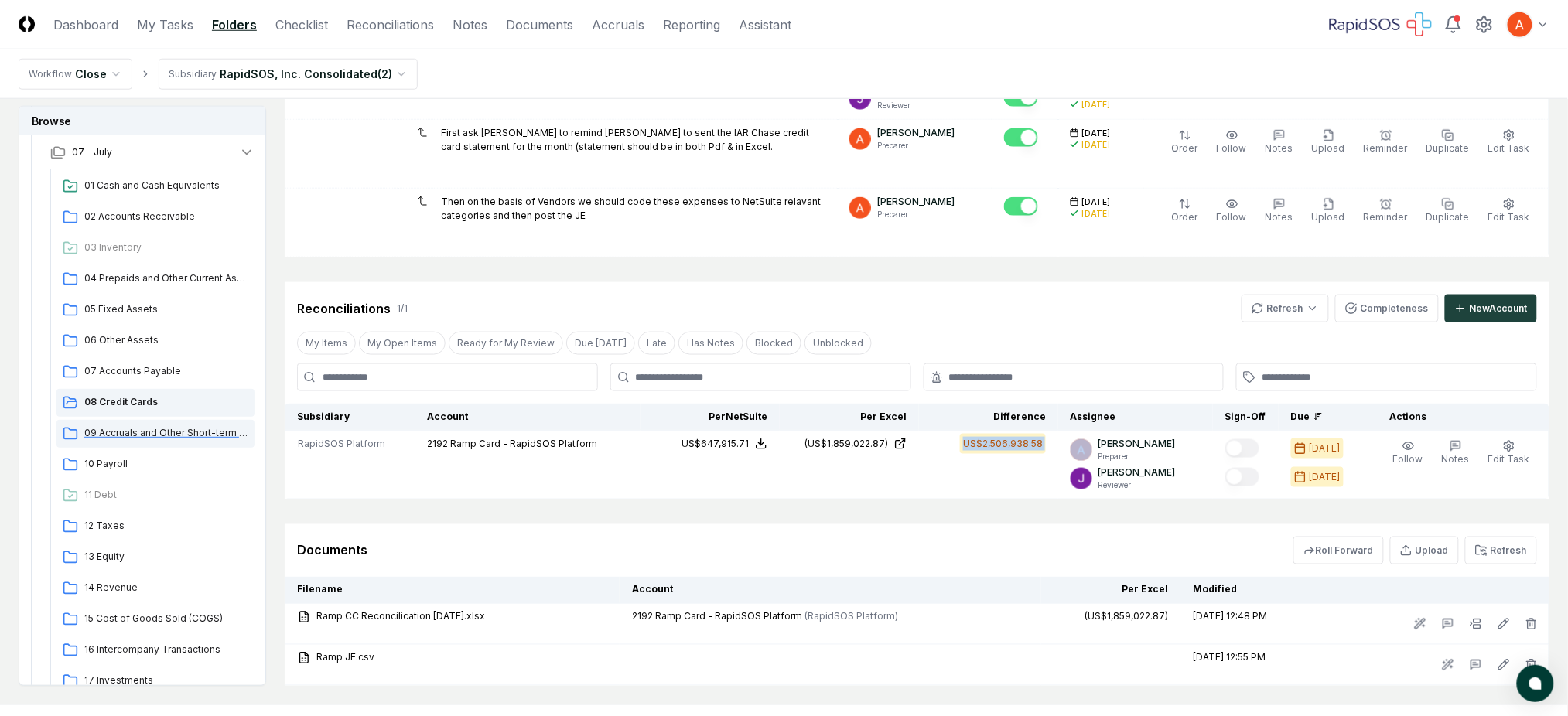
click at [120, 434] on span "09 Accruals and Other Short-term Liabilities" at bounding box center [166, 433] width 164 height 14
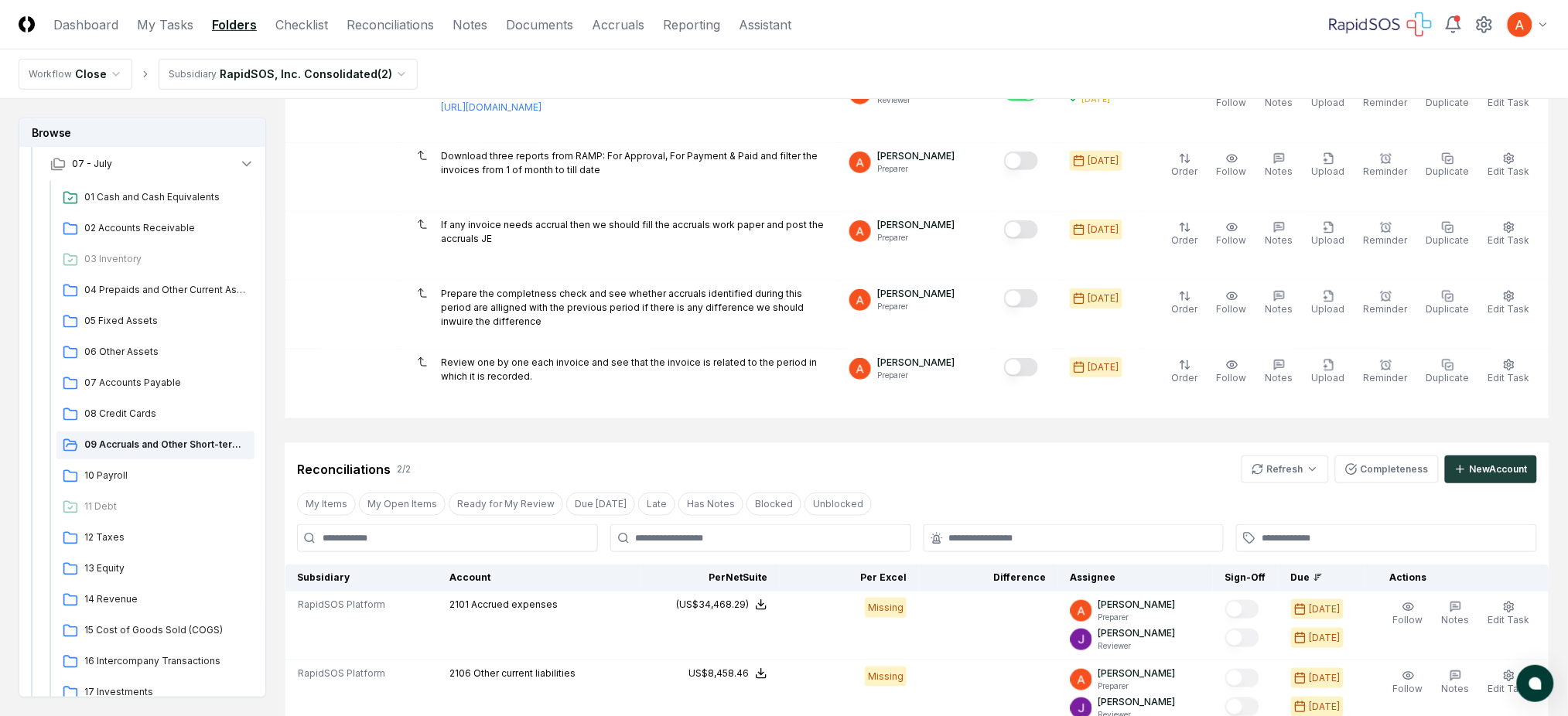
scroll to position [309, 0]
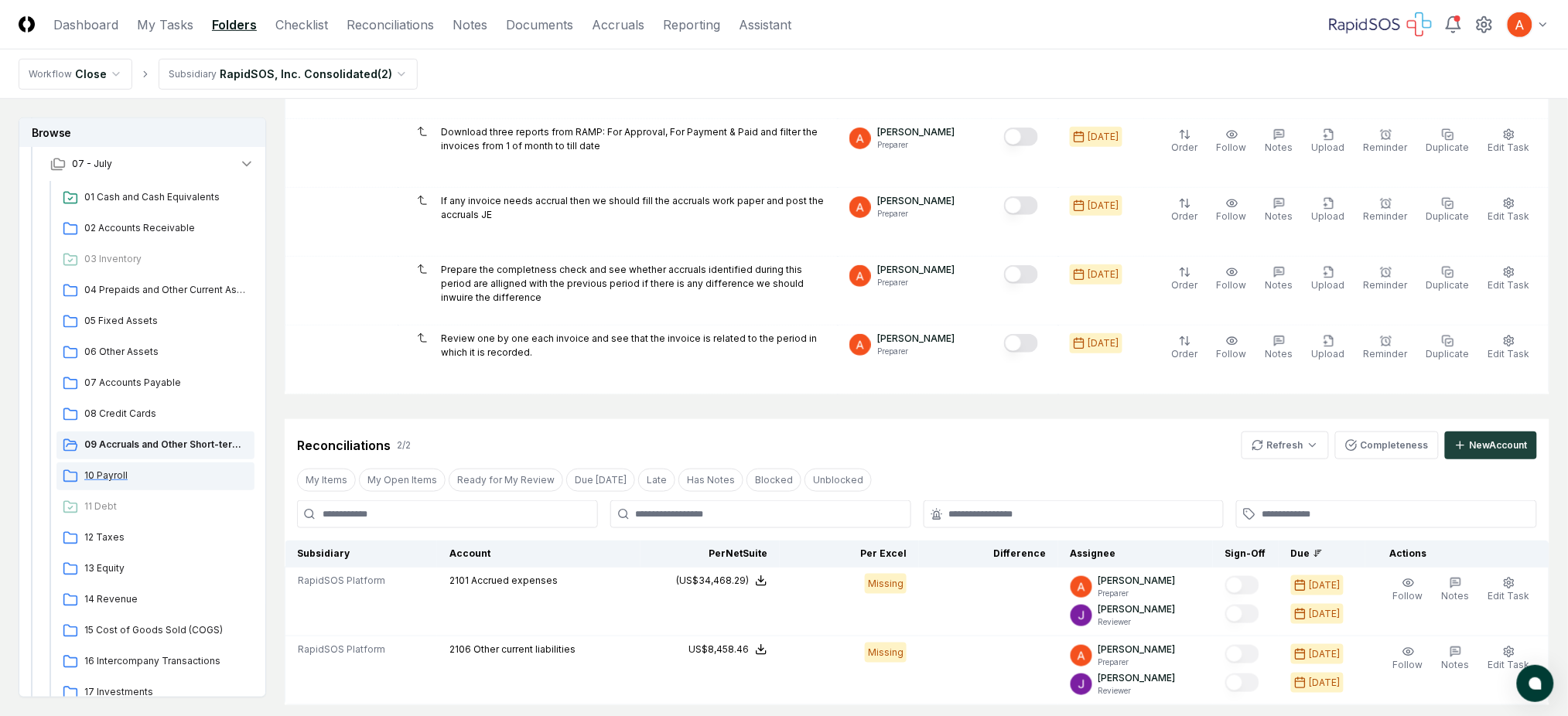
click at [133, 464] on div "10 Payroll" at bounding box center [155, 476] width 198 height 28
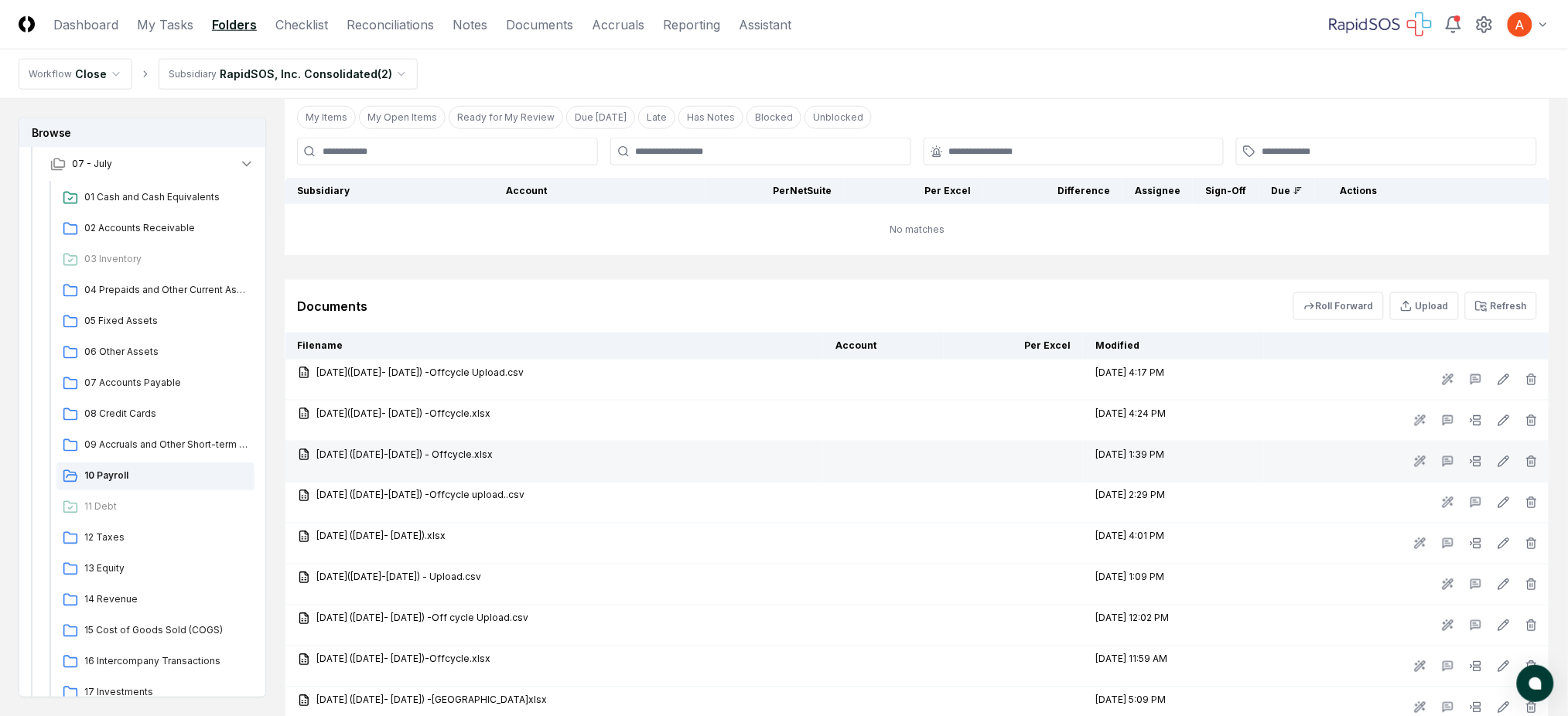
scroll to position [721, 0]
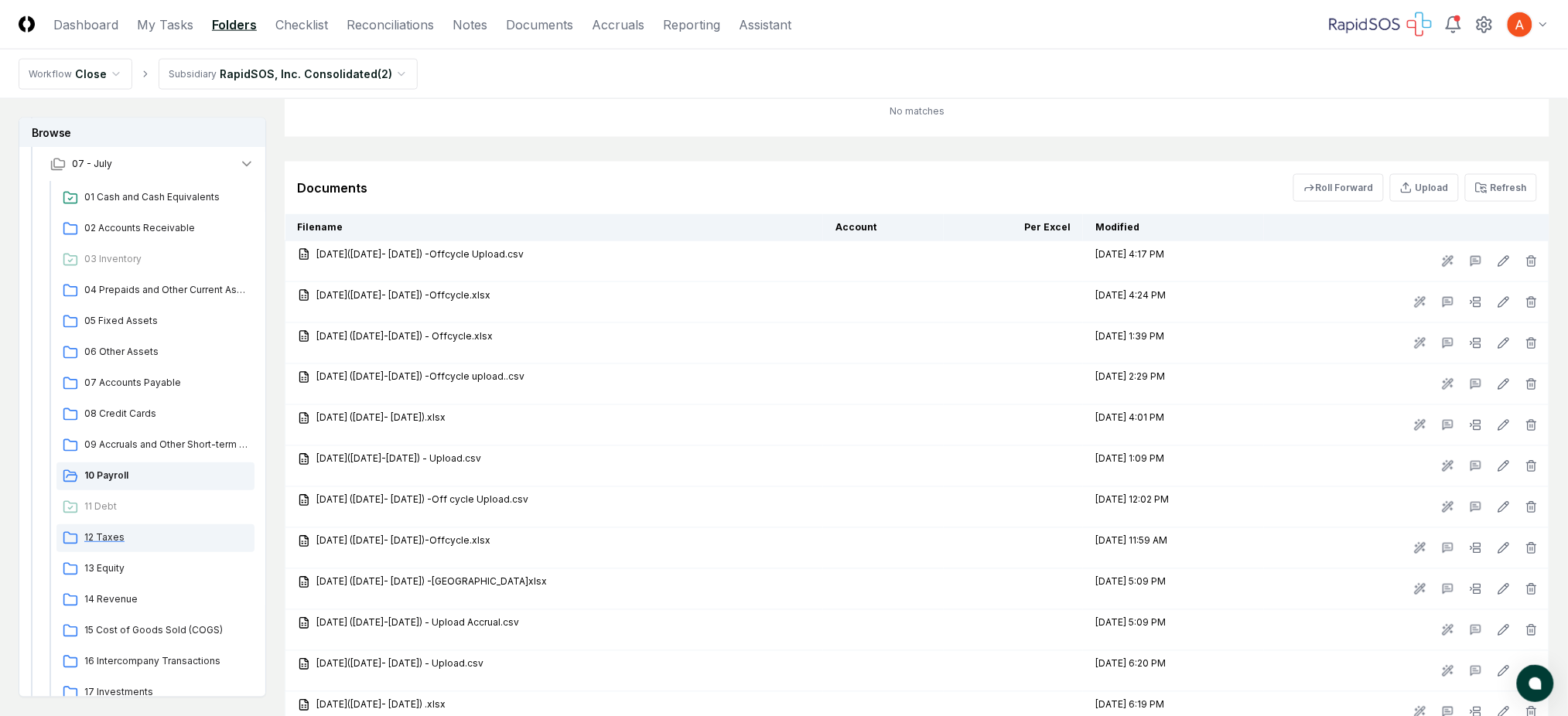
click at [108, 539] on span "12 Taxes" at bounding box center [166, 538] width 164 height 14
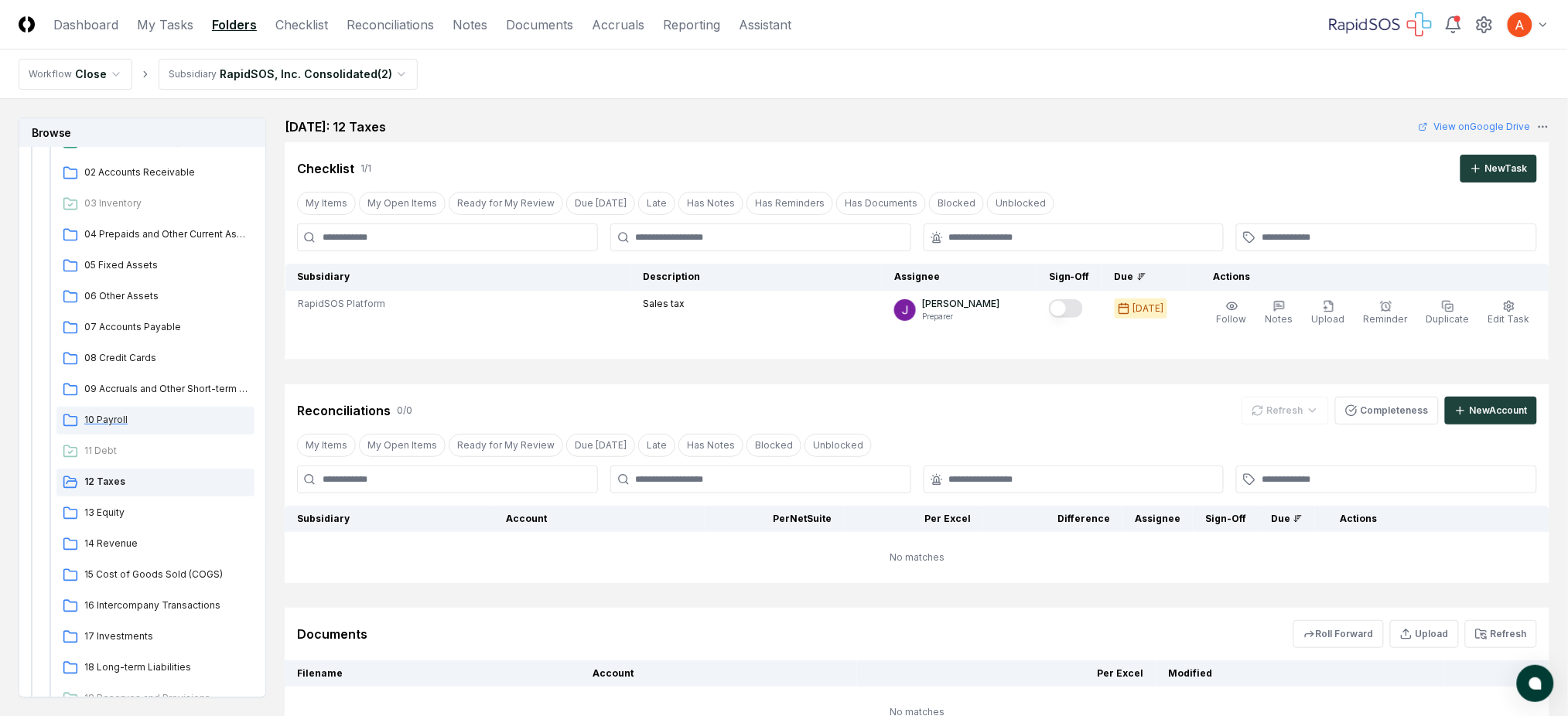
scroll to position [206, 0]
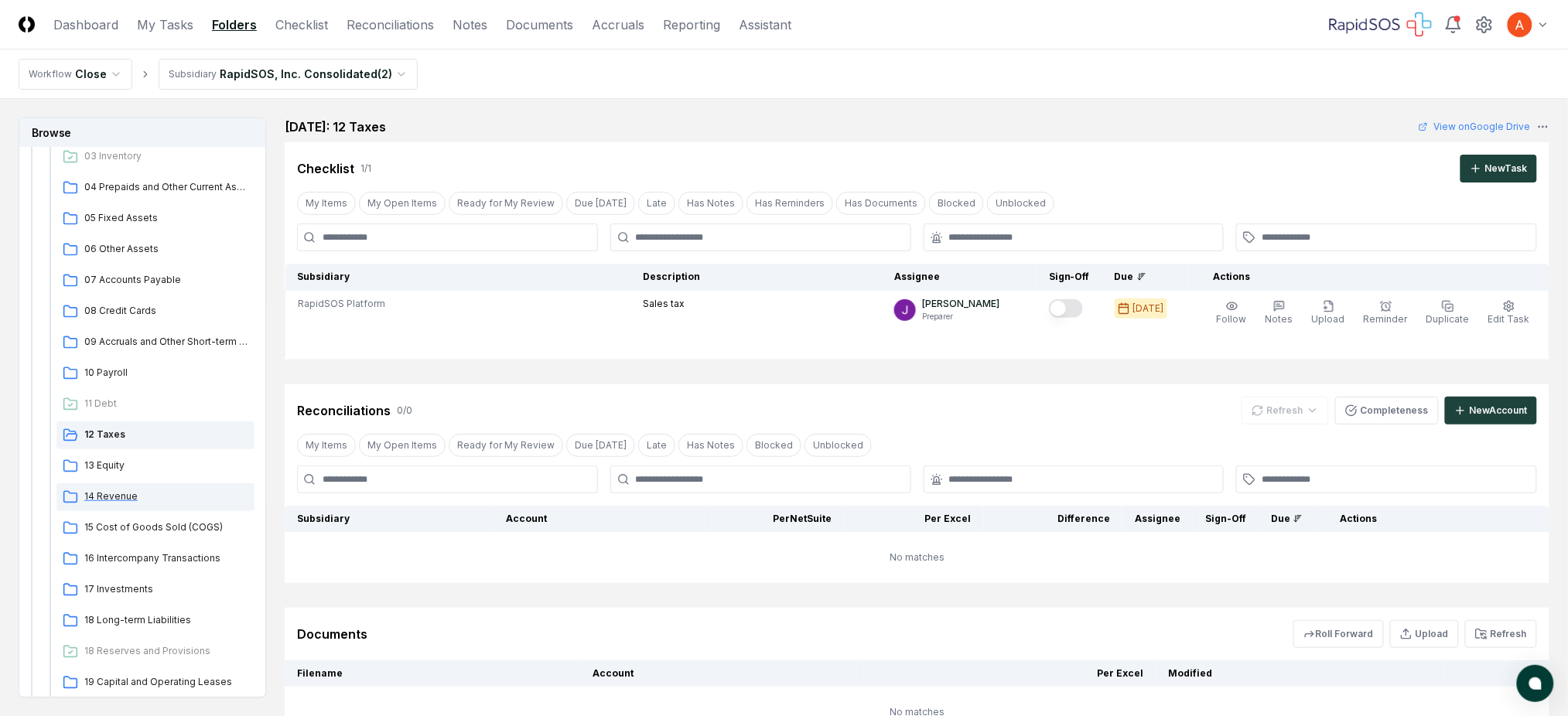
click at [121, 494] on span "14 Revenue" at bounding box center [166, 496] width 164 height 14
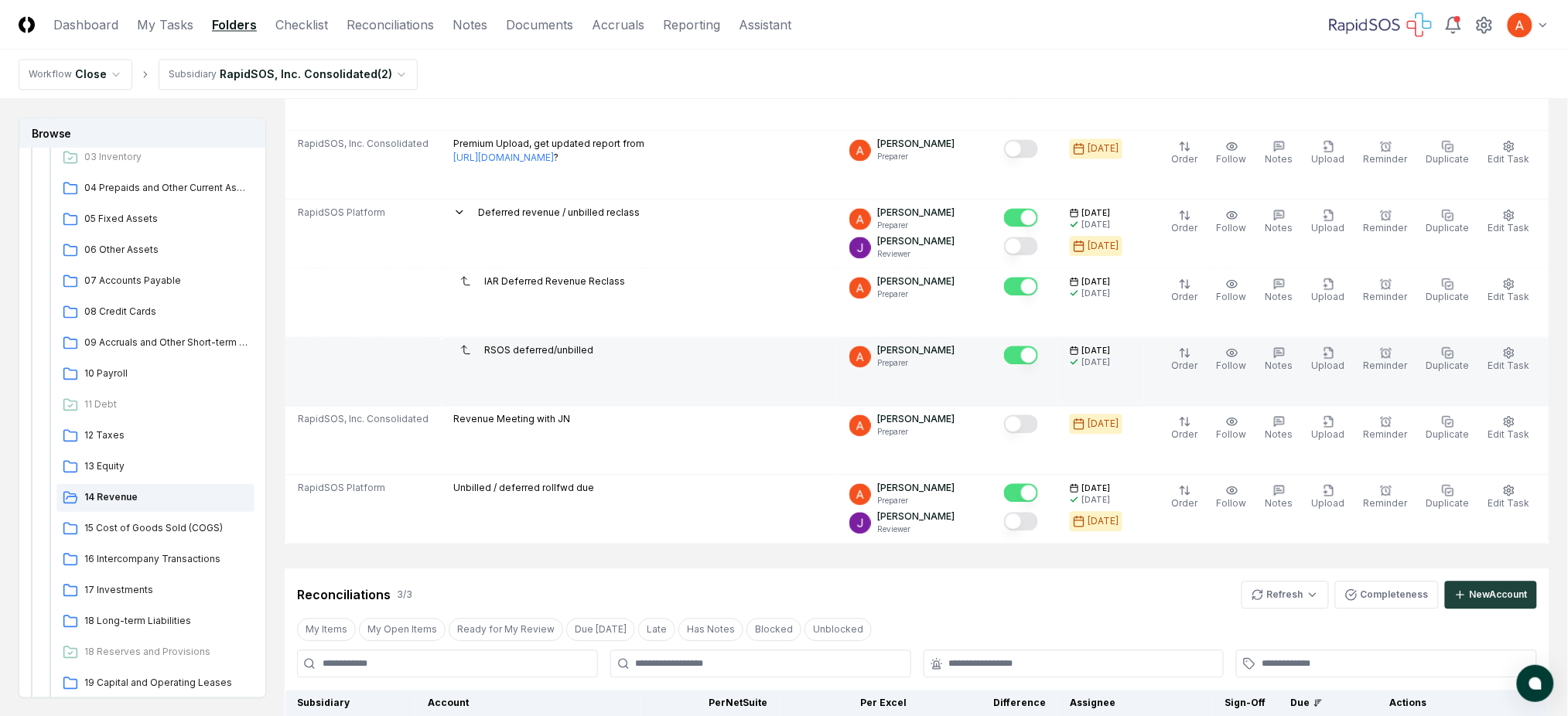
scroll to position [3300, 0]
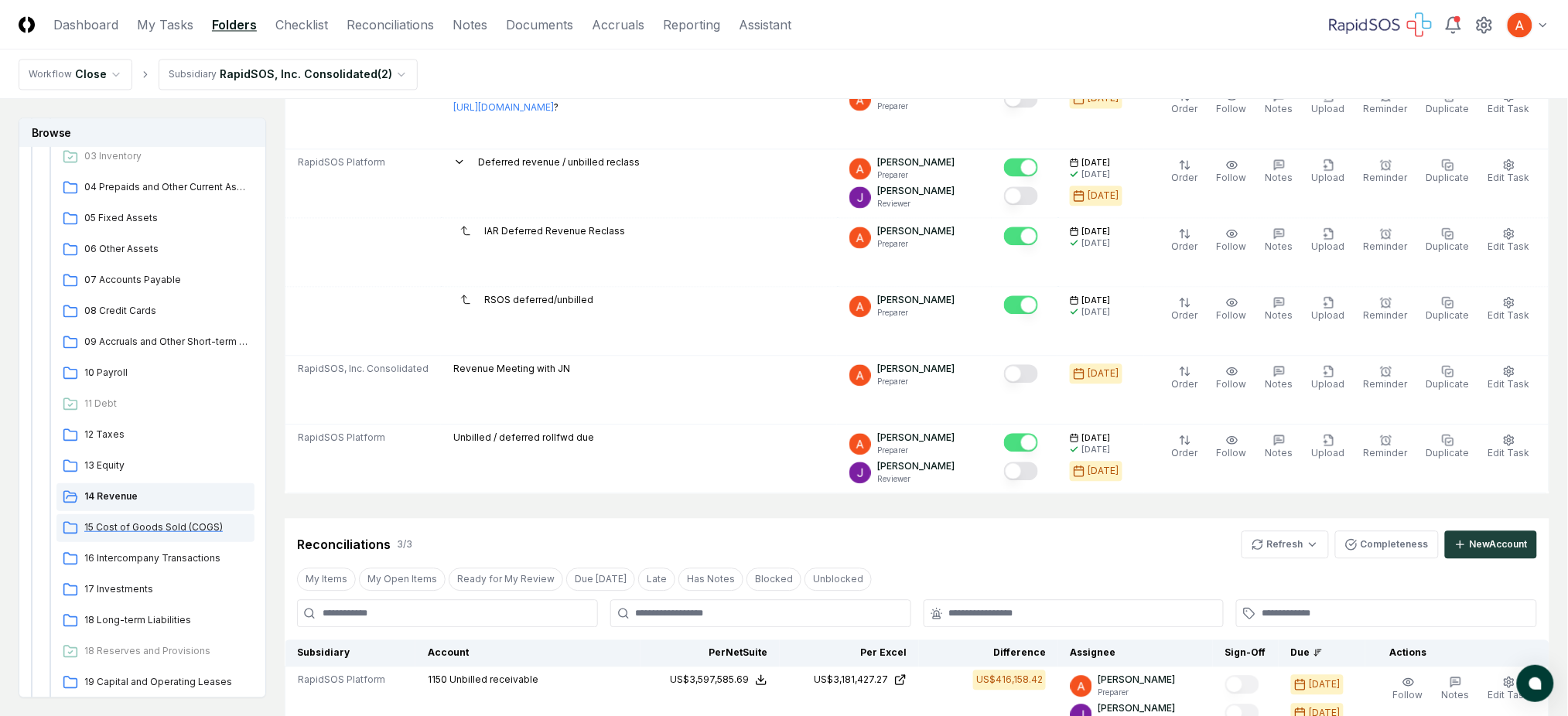
click at [167, 521] on span "15 Cost of Goods Sold (COGS)" at bounding box center [166, 527] width 164 height 14
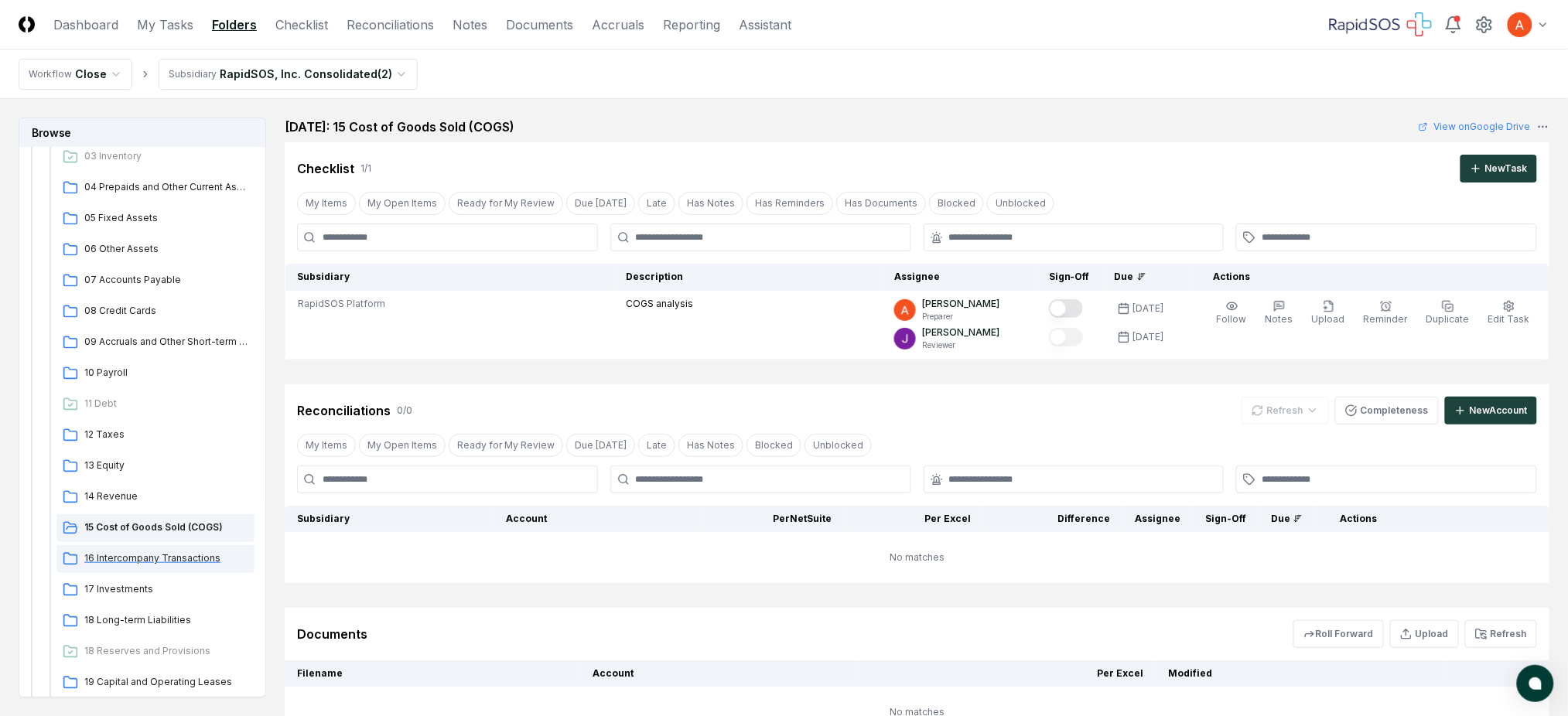
click at [147, 553] on span "16 Intercompany Transactions" at bounding box center [166, 559] width 164 height 14
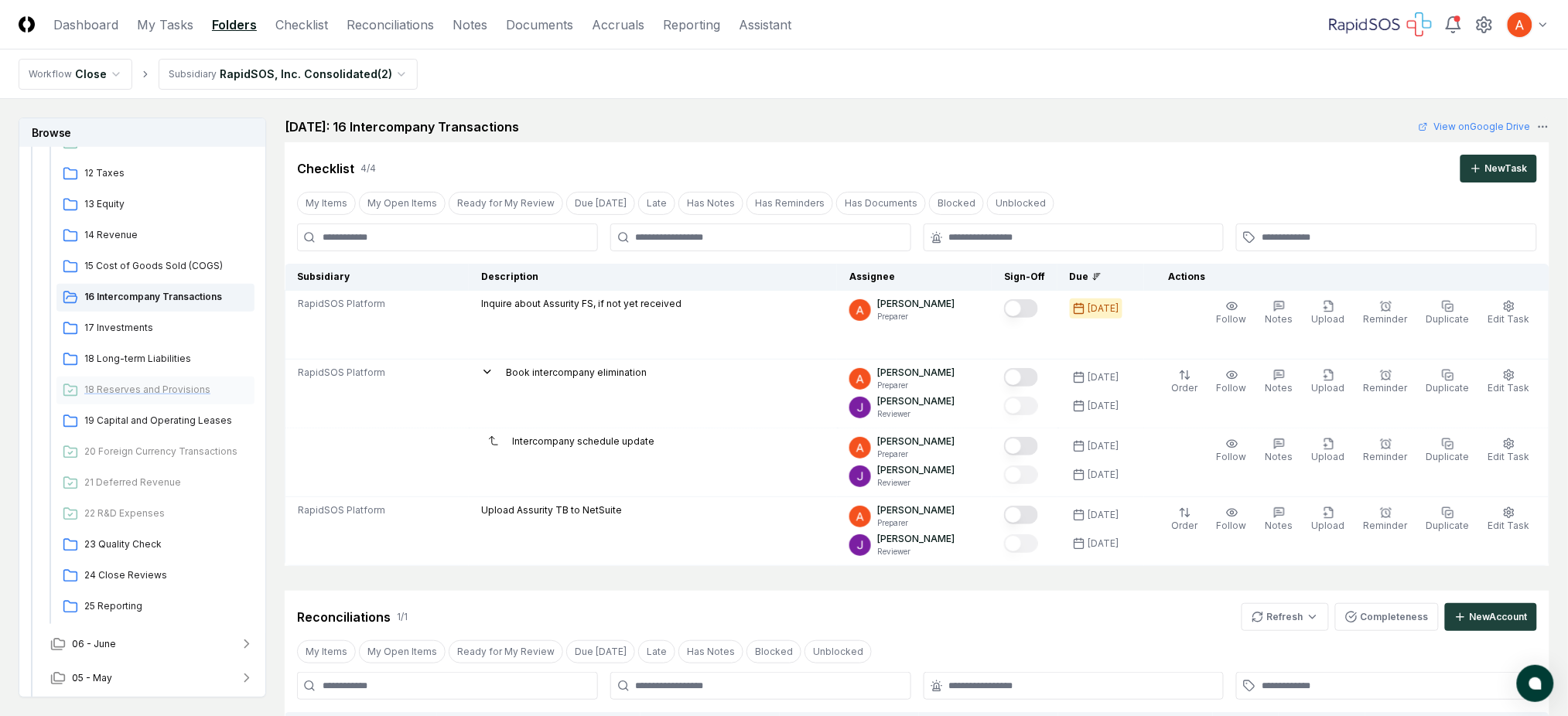
scroll to position [515, 0]
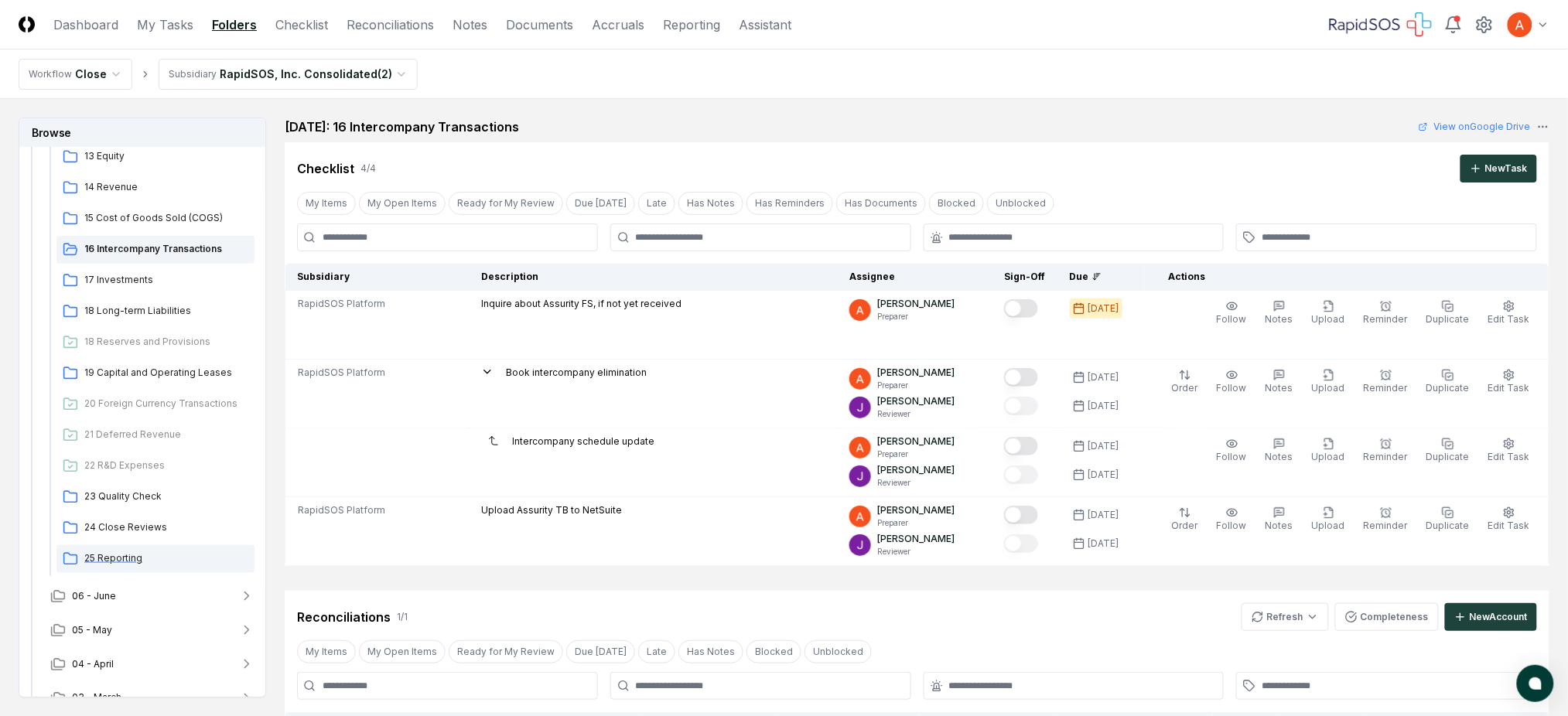
click at [124, 563] on span "25 Reporting" at bounding box center [166, 559] width 164 height 14
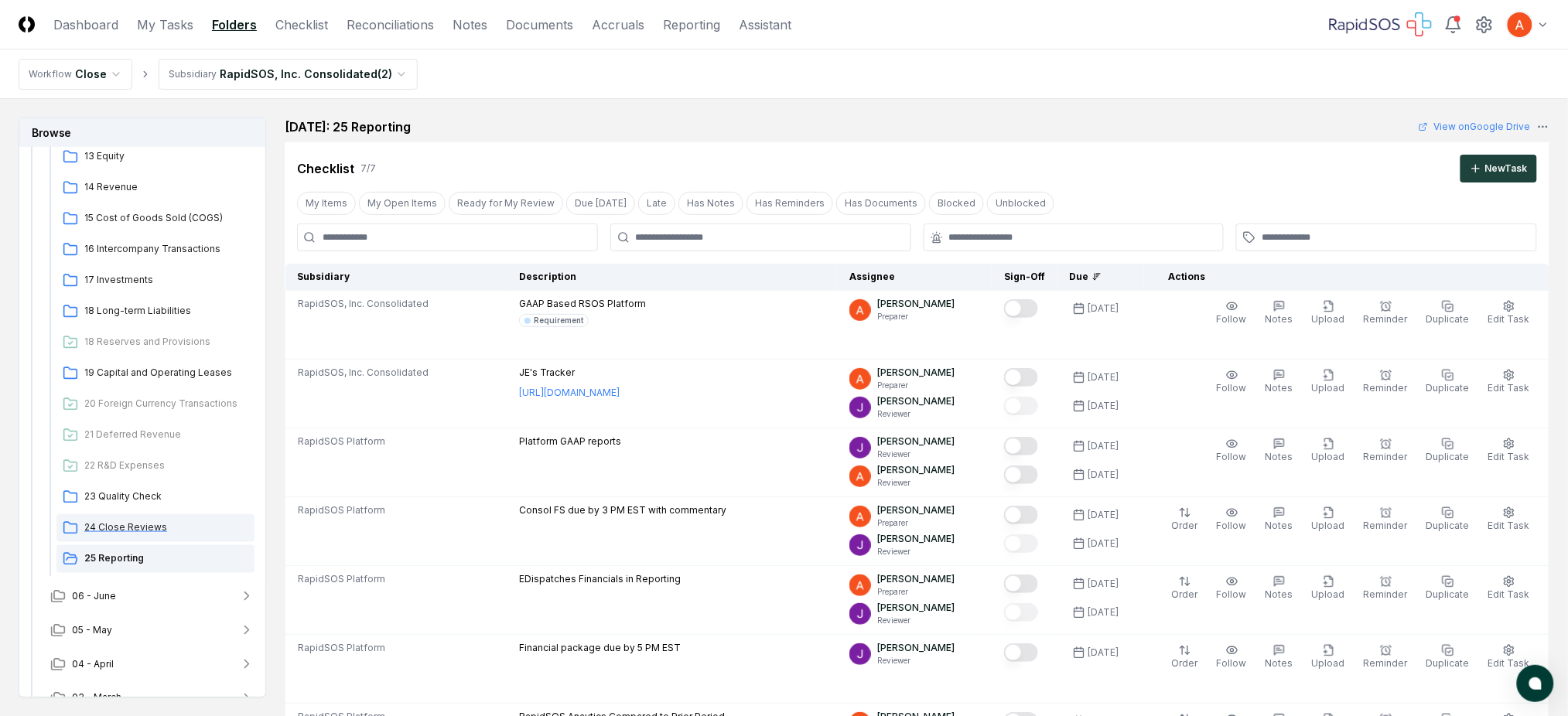
click at [169, 523] on span "24 Close Reviews" at bounding box center [166, 527] width 164 height 14
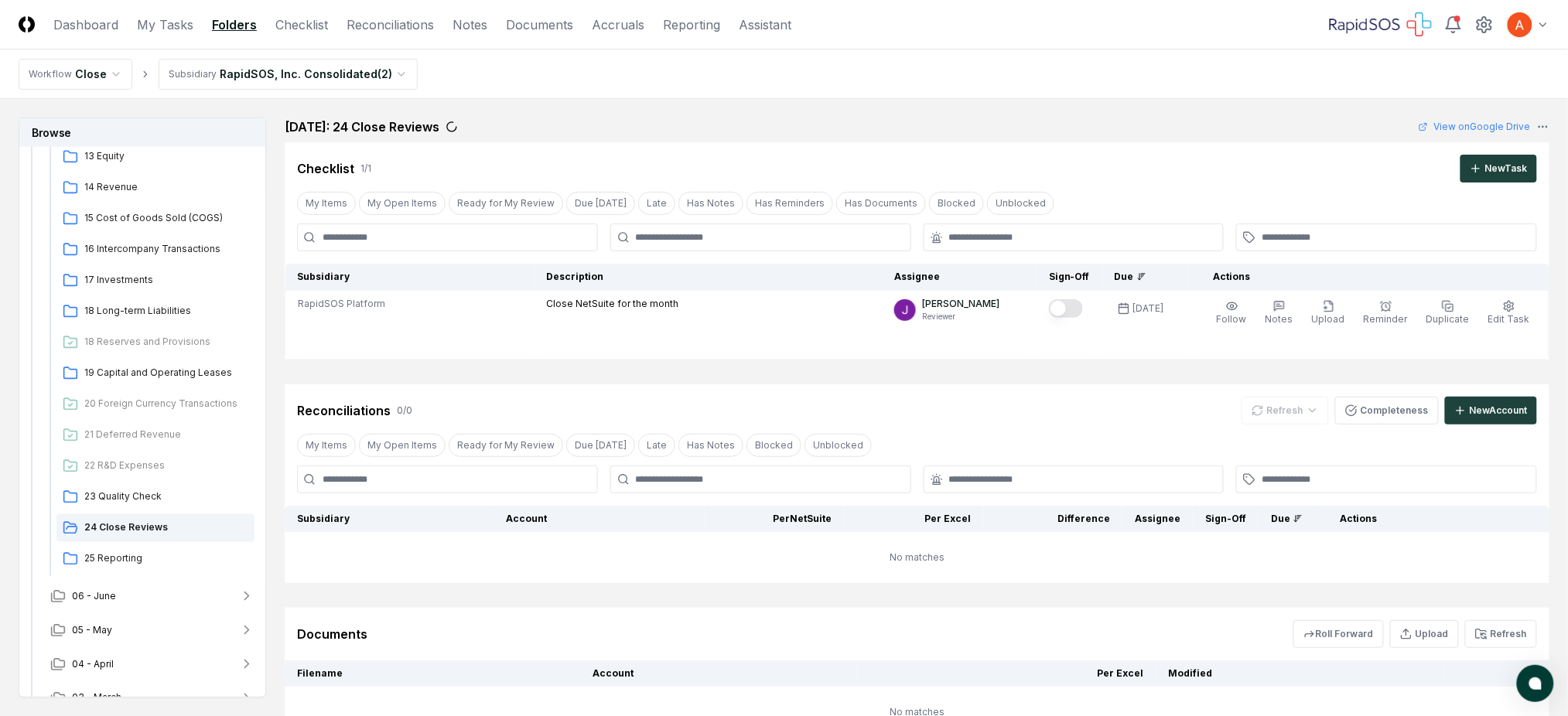
scroll to position [103, 0]
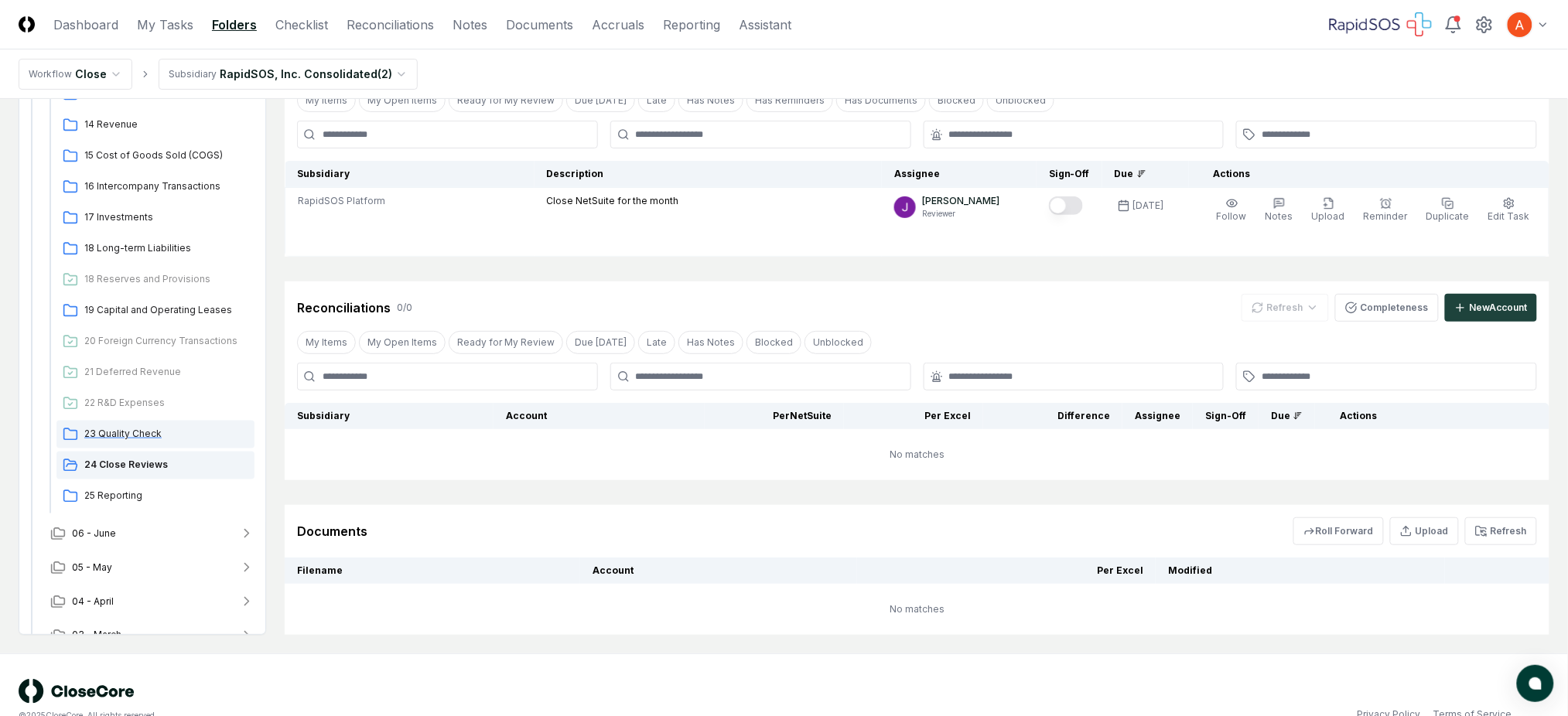
click at [132, 431] on span "23 Quality Check" at bounding box center [166, 434] width 164 height 14
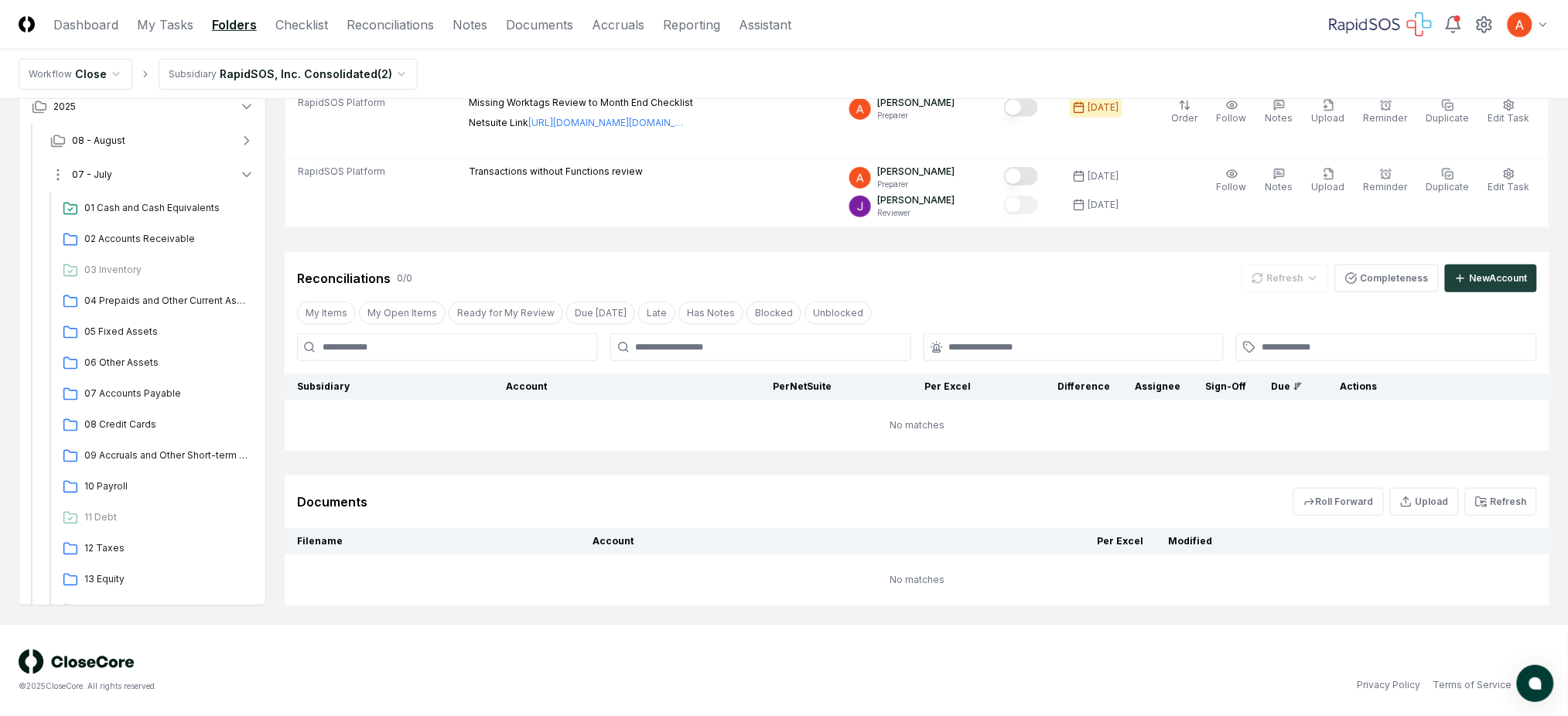
click at [200, 177] on button "07 - July" at bounding box center [152, 175] width 229 height 34
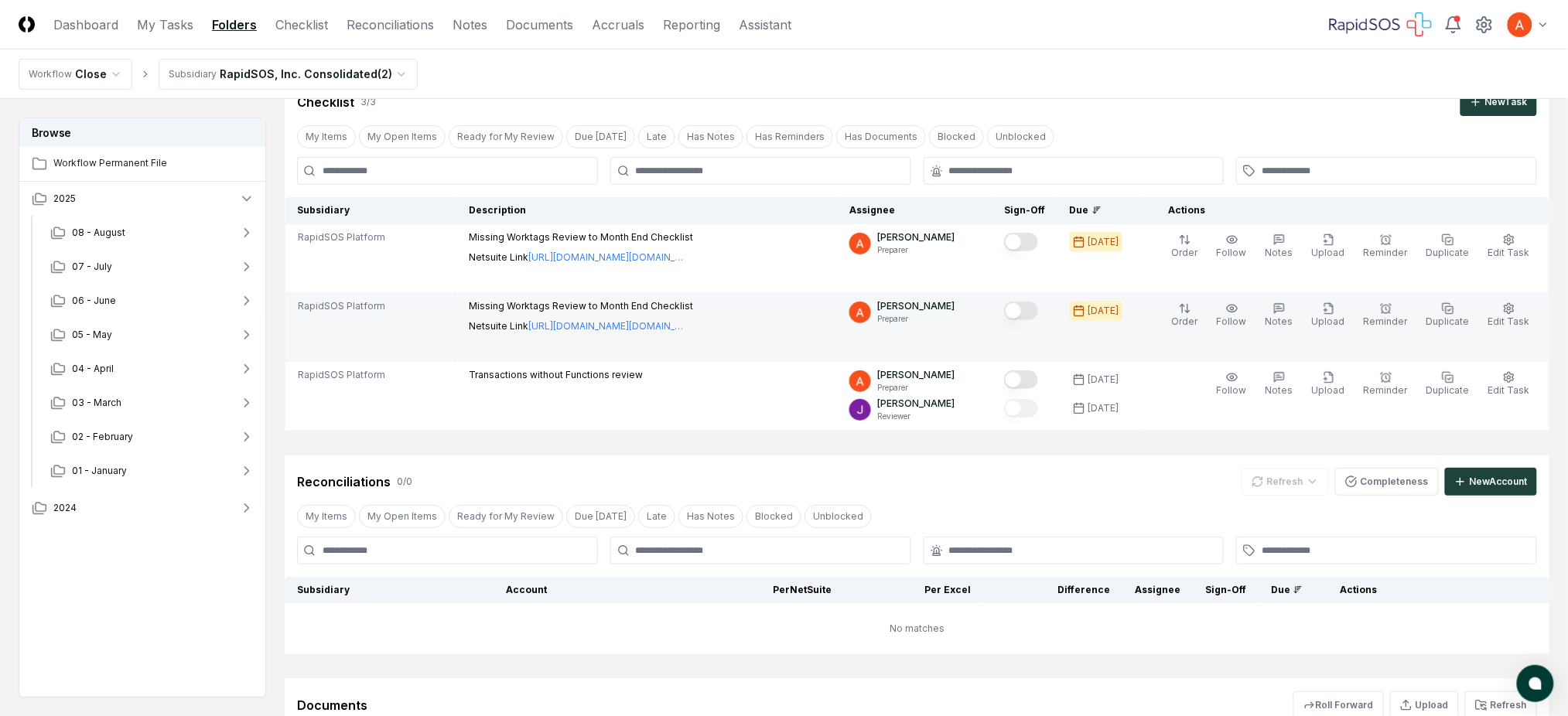
scroll to position [64, 0]
